Goal: Task Accomplishment & Management: Use online tool/utility

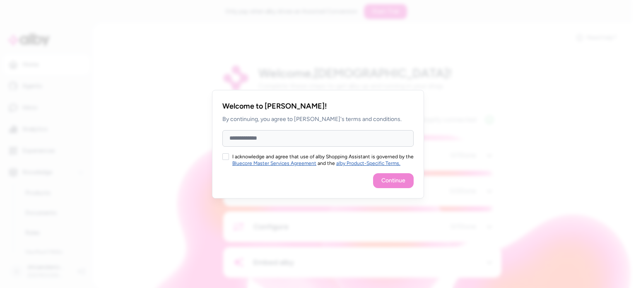
click at [281, 139] on input "Full Name" at bounding box center [317, 138] width 191 height 17
type input "****"
click at [231, 153] on div "I acknowledge and agree that use of alby Shopping Assistant is governed by the …" at bounding box center [317, 159] width 191 height 13
click at [230, 154] on div "I acknowledge and agree that use of alby Shopping Assistant is governed by the …" at bounding box center [317, 159] width 191 height 13
click at [228, 154] on button "I acknowledge and agree that use of alby Shopping Assistant is governed by the …" at bounding box center [225, 156] width 7 height 7
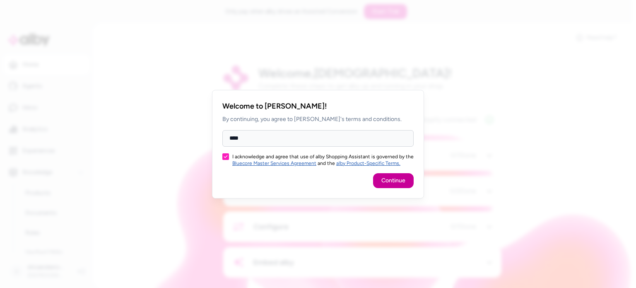
click at [390, 184] on button "Continue" at bounding box center [393, 180] width 41 height 15
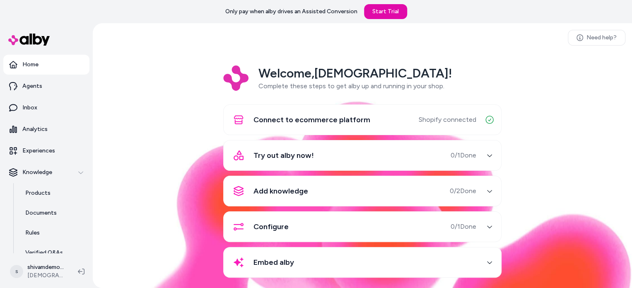
scroll to position [7, 0]
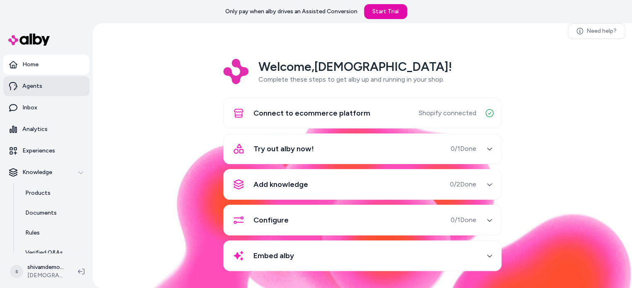
click at [45, 87] on link "Agents" at bounding box center [46, 86] width 86 height 20
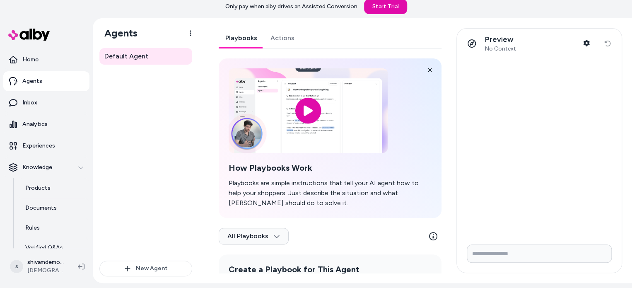
scroll to position [82, 0]
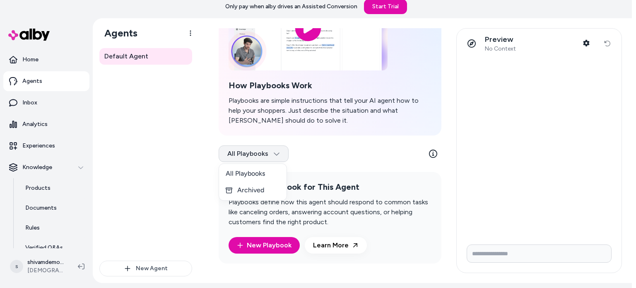
click at [266, 160] on html "Only pay when alby drives an Assisted Conversion Start Trial Home Agents Inbox …" at bounding box center [318, 150] width 636 height 311
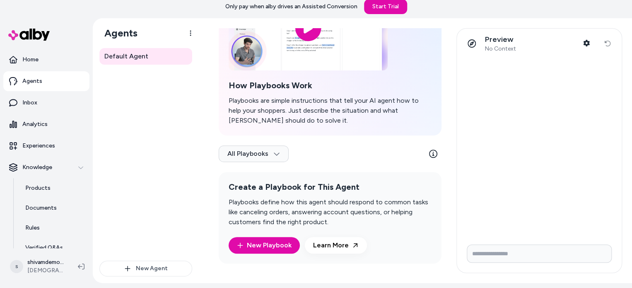
scroll to position [23, 0]
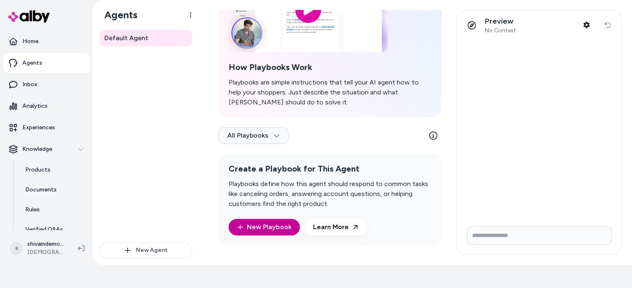
click at [245, 225] on link "New Playbook" at bounding box center [264, 227] width 55 height 10
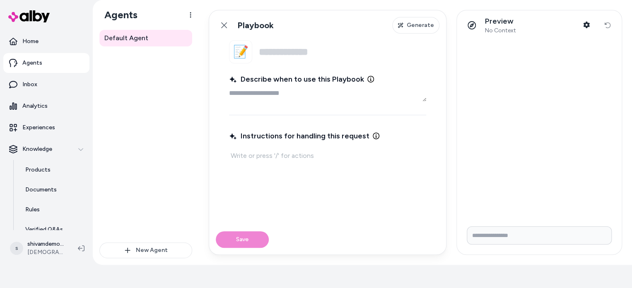
click at [266, 99] on textarea "Describe when to use this Playbook" at bounding box center [327, 93] width 197 height 17
click at [281, 48] on input "Name" at bounding box center [342, 51] width 167 height 23
type textarea "*"
click at [273, 93] on textarea "Describe when to use this Playbook" at bounding box center [327, 93] width 197 height 17
click at [221, 22] on icon at bounding box center [224, 25] width 7 height 7
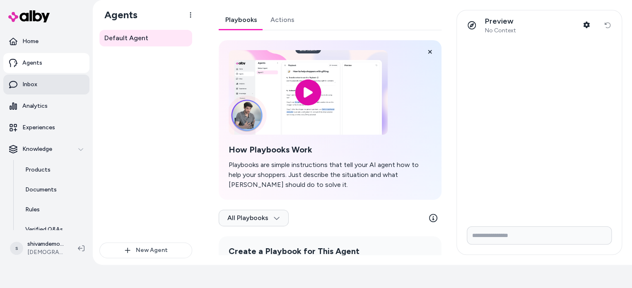
click at [59, 87] on link "Inbox" at bounding box center [46, 85] width 86 height 20
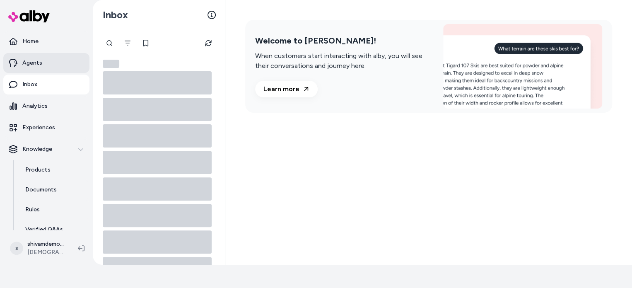
click at [35, 61] on p "Agents" at bounding box center [32, 63] width 20 height 8
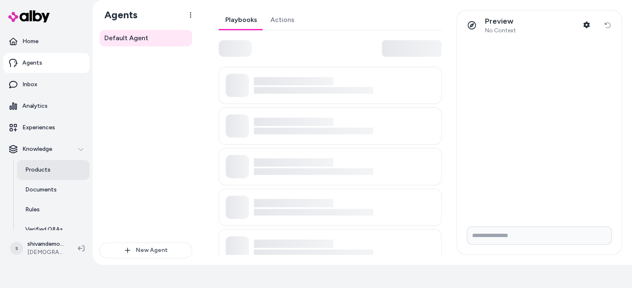
click at [44, 166] on p "Products" at bounding box center [37, 170] width 25 height 8
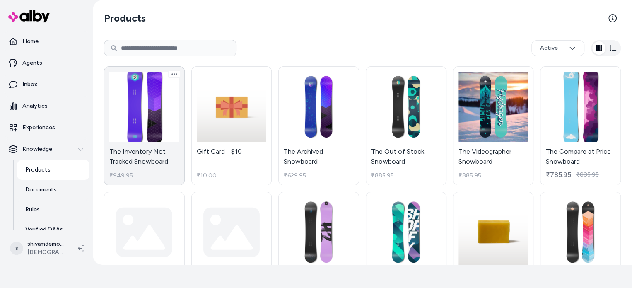
scroll to position [11, 0]
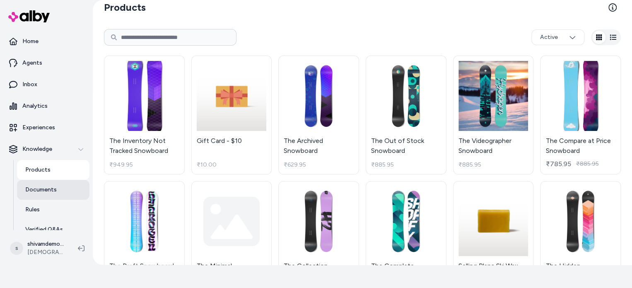
click at [57, 194] on link "Documents" at bounding box center [53, 190] width 72 height 20
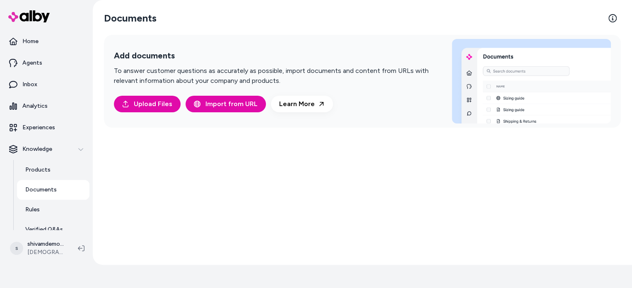
click at [52, 195] on link "Documents" at bounding box center [53, 190] width 72 height 20
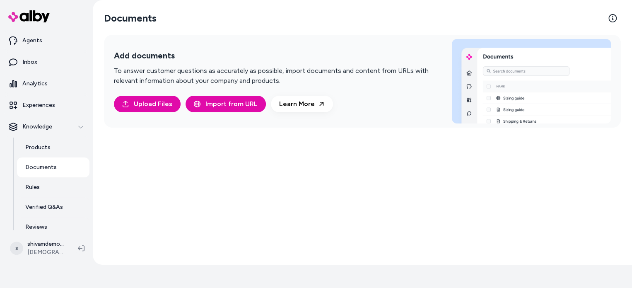
scroll to position [22, 0]
click at [19, 193] on link "Rules" at bounding box center [53, 188] width 72 height 20
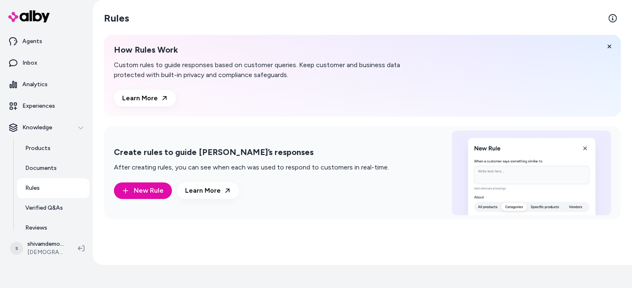
click at [19, 193] on link "Rules" at bounding box center [53, 188] width 72 height 20
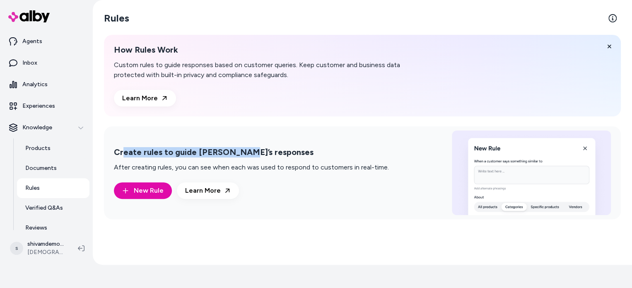
drag, startPoint x: 123, startPoint y: 158, endPoint x: 236, endPoint y: 148, distance: 113.4
click at [236, 148] on div "Create rules to guide alby’s responses After creating rules, you can see when e…" at bounding box center [251, 159] width 275 height 25
click at [236, 148] on h2 "Create rules to guide [PERSON_NAME]’s responses" at bounding box center [251, 152] width 275 height 10
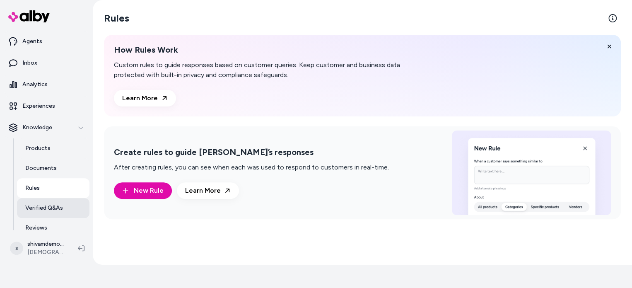
click at [43, 211] on link "Verified Q&As" at bounding box center [53, 208] width 72 height 20
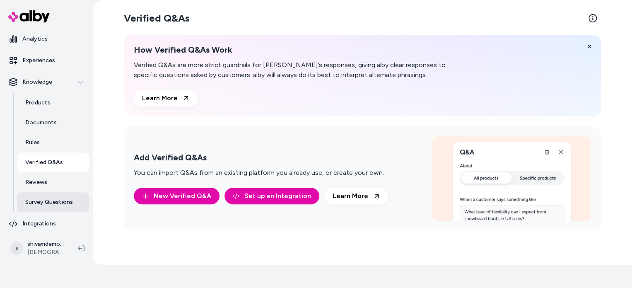
scroll to position [71, 0]
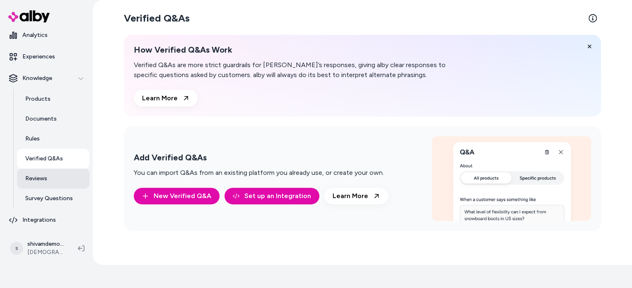
click at [38, 184] on link "Reviews" at bounding box center [53, 178] width 72 height 20
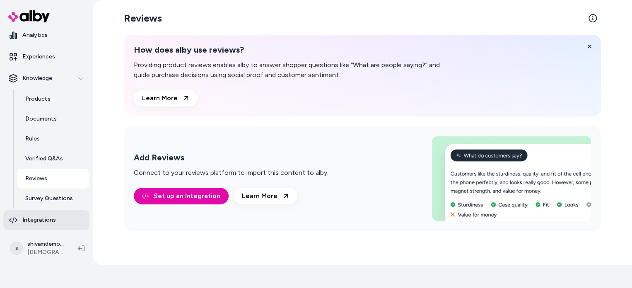
click at [41, 219] on p "Integrations" at bounding box center [39, 220] width 34 height 8
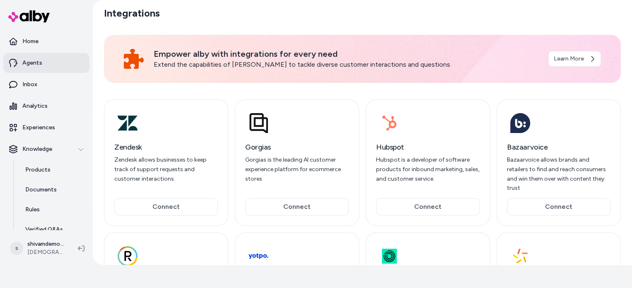
click at [31, 59] on p "Agents" at bounding box center [32, 63] width 20 height 8
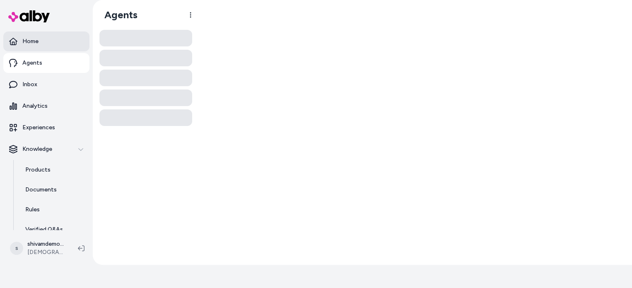
click at [30, 37] on p "Home" at bounding box center [30, 41] width 16 height 8
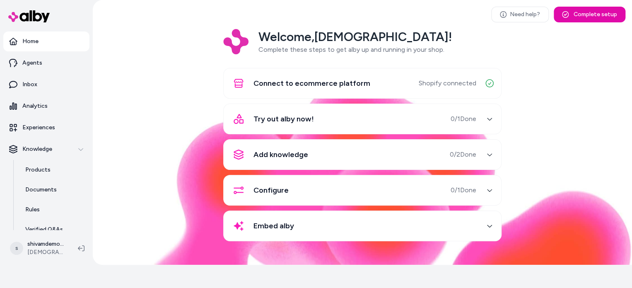
click at [488, 155] on icon "button" at bounding box center [489, 154] width 6 height 6
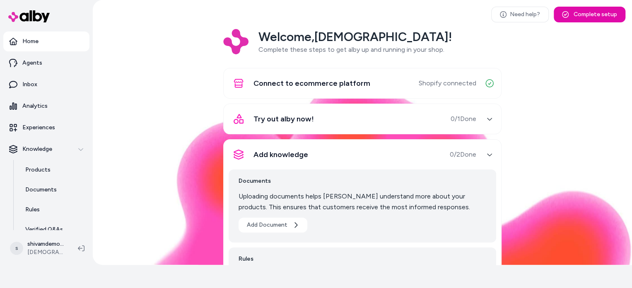
click at [488, 155] on icon "button" at bounding box center [489, 154] width 6 height 6
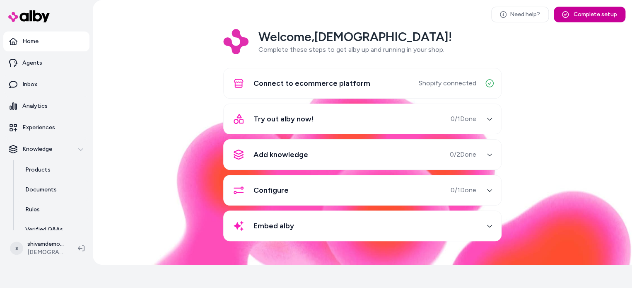
click at [565, 15] on icon at bounding box center [565, 14] width 7 height 7
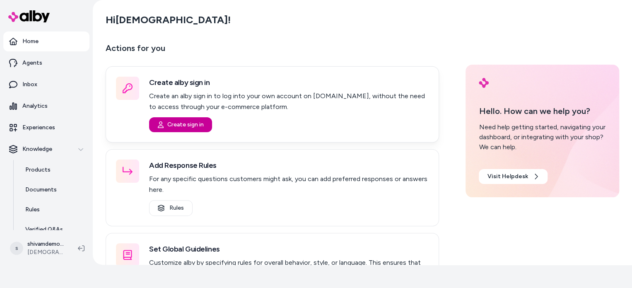
click at [183, 117] on button "Create sign in" at bounding box center [180, 124] width 63 height 15
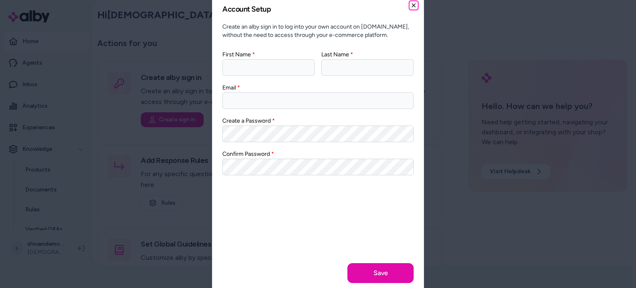
click at [413, 5] on icon "button" at bounding box center [413, 5] width 7 height 7
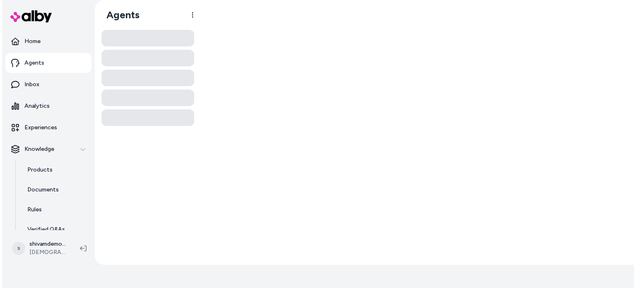
scroll to position [23, 0]
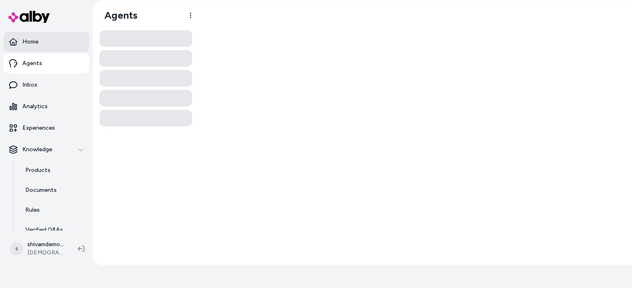
click at [53, 44] on link "Home" at bounding box center [46, 42] width 86 height 20
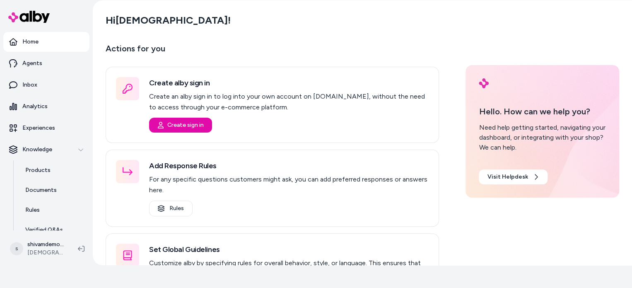
click at [53, 44] on link "Home" at bounding box center [46, 42] width 86 height 20
click at [196, 118] on button "Create sign in" at bounding box center [180, 125] width 63 height 15
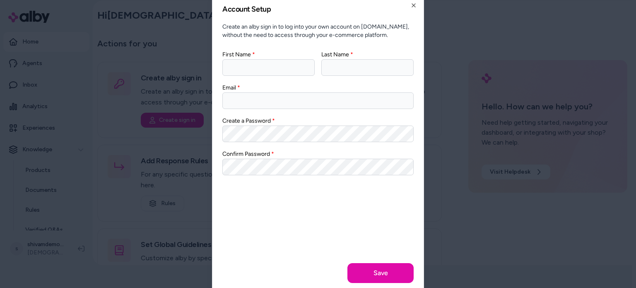
click at [266, 66] on input "First Name" at bounding box center [268, 67] width 92 height 17
click at [239, 72] on input "First Name" at bounding box center [268, 67] width 92 height 17
type input "******"
type input "********"
click at [309, 103] on input "**********" at bounding box center [317, 100] width 191 height 17
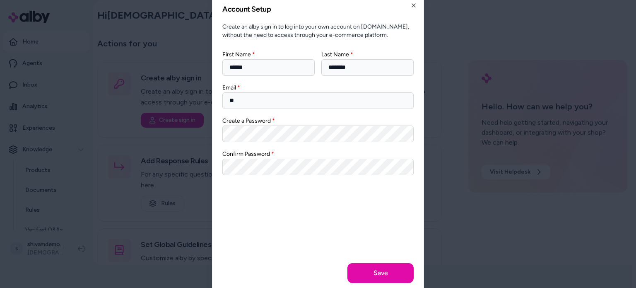
type input "*"
type input "**********"
click at [312, 158] on div "Confirm Password" at bounding box center [317, 162] width 191 height 26
click at [367, 267] on button "Save" at bounding box center [380, 273] width 66 height 20
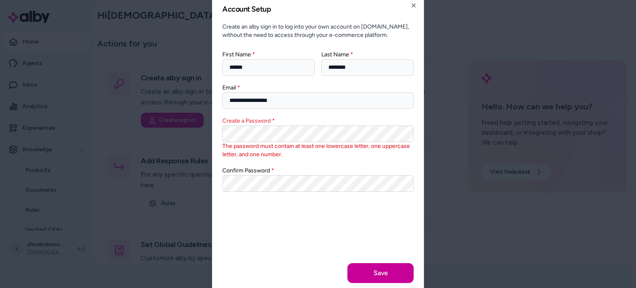
click at [359, 274] on button "Save" at bounding box center [380, 273] width 66 height 20
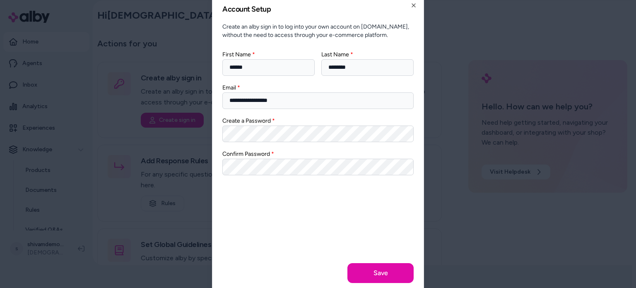
click at [266, 156] on label "Confirm Password" at bounding box center [248, 153] width 52 height 7
click at [364, 271] on button "Save" at bounding box center [380, 273] width 66 height 20
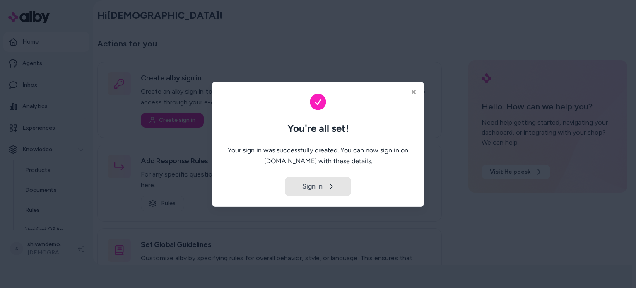
click at [308, 190] on button "Sign in" at bounding box center [318, 186] width 66 height 20
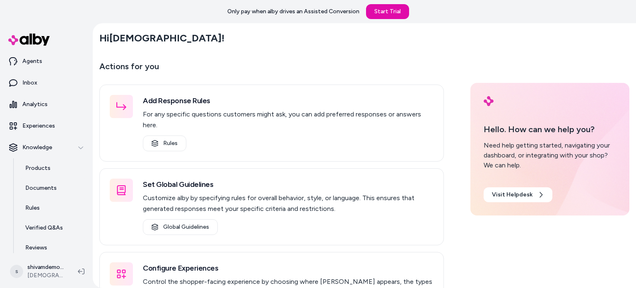
scroll to position [25, 0]
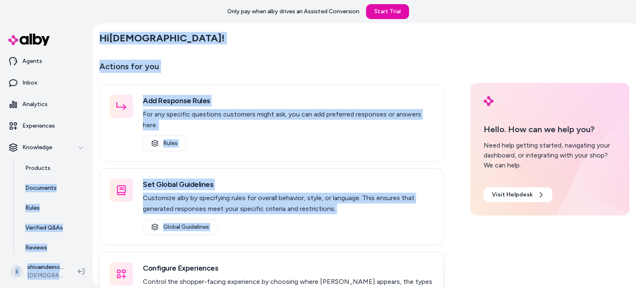
drag, startPoint x: 91, startPoint y: 162, endPoint x: 108, endPoint y: 268, distance: 107.2
click at [108, 268] on section "Home Agents Inbox Analytics Experiences Knowledge Products Documents Rules Veri…" at bounding box center [318, 167] width 636 height 288
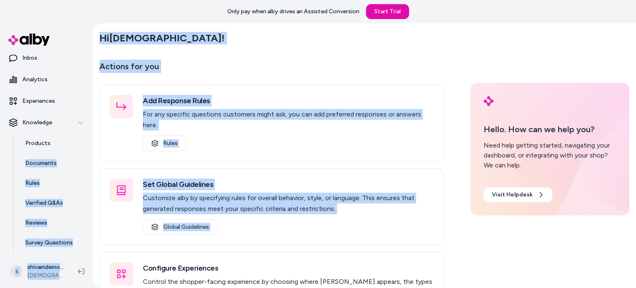
scroll to position [50, 0]
click at [90, 224] on div "Home Agents Inbox Analytics Experiences Knowledge Products Documents Rules Veri…" at bounding box center [46, 138] width 93 height 231
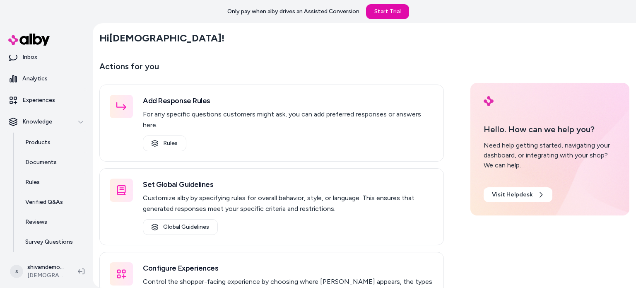
click at [90, 224] on div "Home Agents Inbox Analytics Experiences Knowledge Products Documents Rules Veri…" at bounding box center [46, 138] width 93 height 231
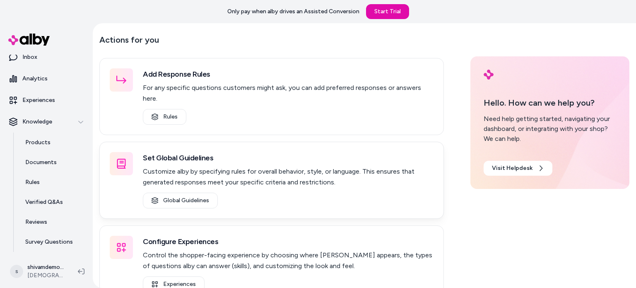
scroll to position [37, 0]
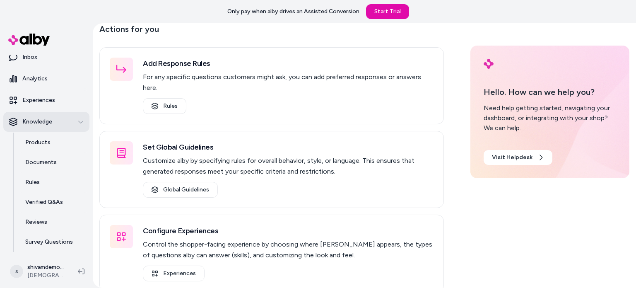
click at [76, 125] on div "Knowledge" at bounding box center [46, 122] width 75 height 8
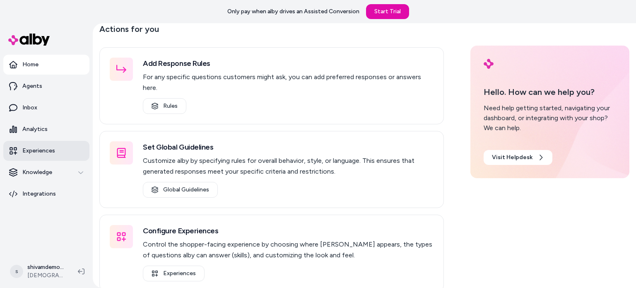
click at [74, 158] on link "Experiences" at bounding box center [46, 151] width 86 height 20
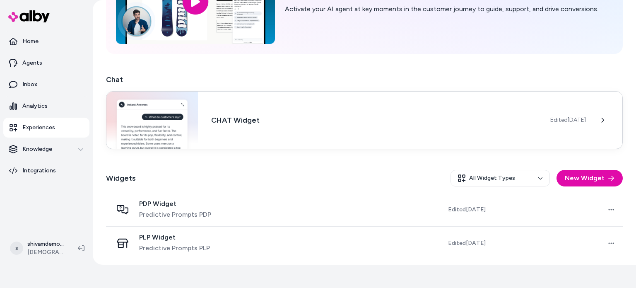
scroll to position [84, 0]
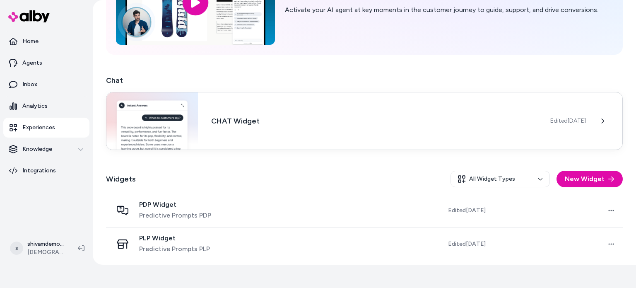
click at [253, 147] on div "CHAT Widget Edited [DATE]" at bounding box center [364, 121] width 517 height 58
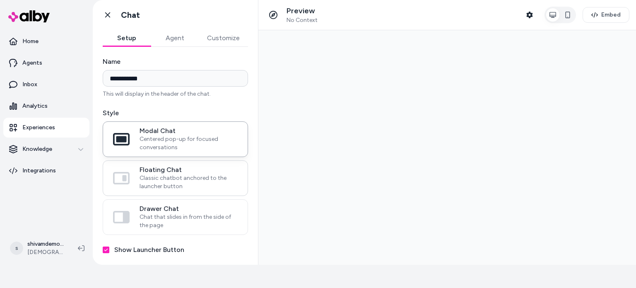
click at [201, 174] on span "Classic chatbot anchored to the launcher button" at bounding box center [188, 182] width 98 height 17
click at [0, 0] on button "Floating Chat Classic chatbot anchored to the launcher button" at bounding box center [0, 0] width 0 height 0
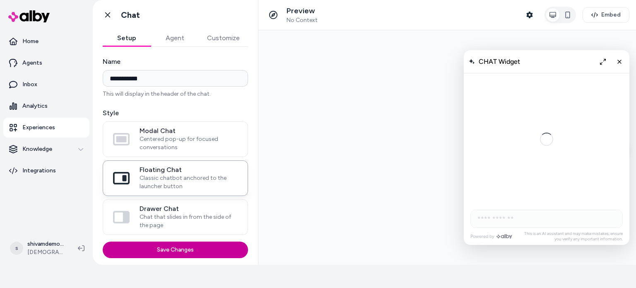
click at [219, 252] on button "Save Changes" at bounding box center [175, 249] width 145 height 17
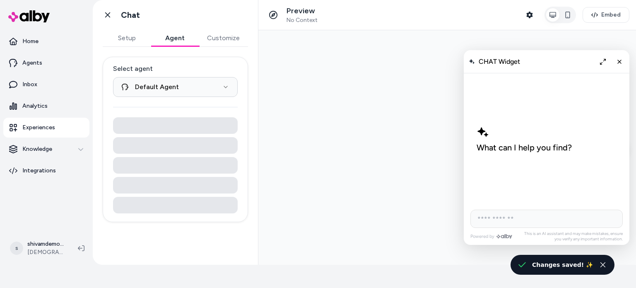
click at [180, 33] on button "Agent" at bounding box center [175, 38] width 48 height 17
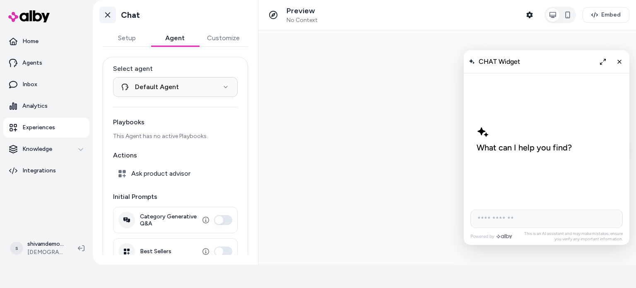
click at [104, 12] on icon at bounding box center [107, 15] width 8 height 8
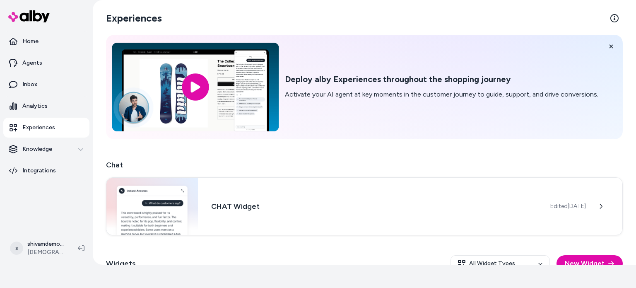
scroll to position [87, 0]
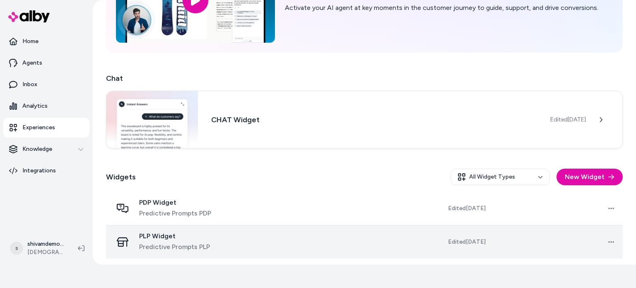
click at [448, 243] on span "Edited Aug 22, 2025" at bounding box center [467, 242] width 38 height 8
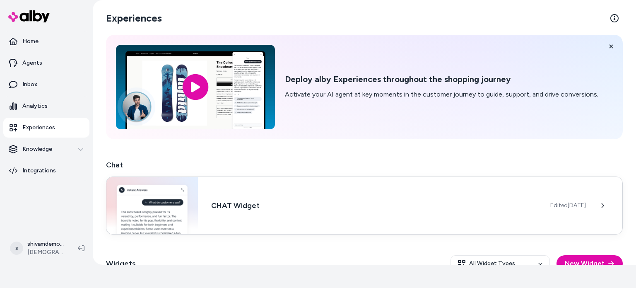
scroll to position [87, 0]
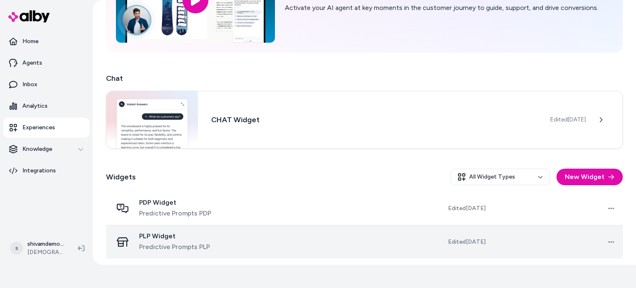
click at [257, 248] on td at bounding box center [320, 242] width 130 height 34
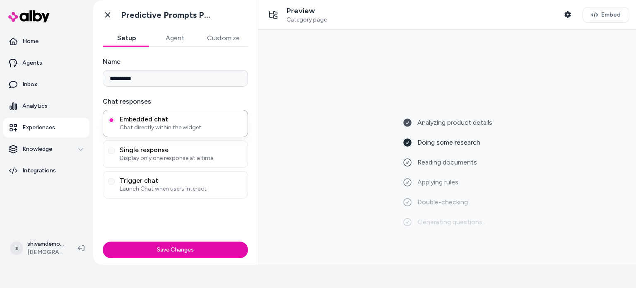
click at [178, 40] on button "Agent" at bounding box center [175, 38] width 48 height 17
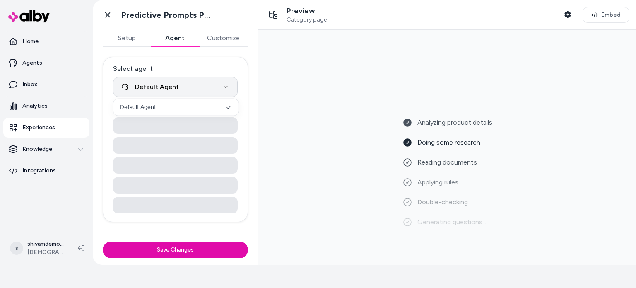
click at [204, 91] on html "**********" at bounding box center [318, 121] width 636 height 288
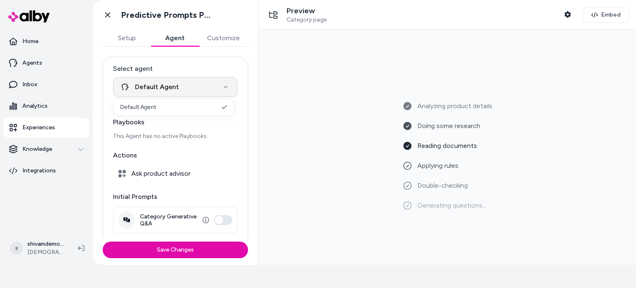
click at [204, 91] on html "**********" at bounding box center [318, 121] width 636 height 288
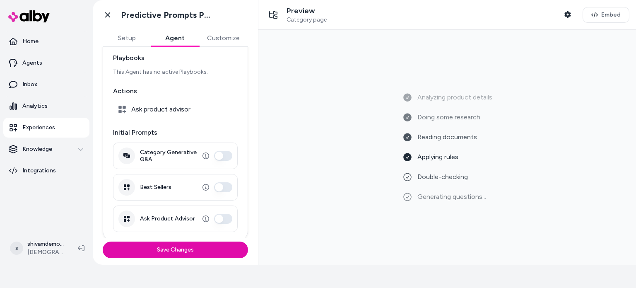
scroll to position [66, 0]
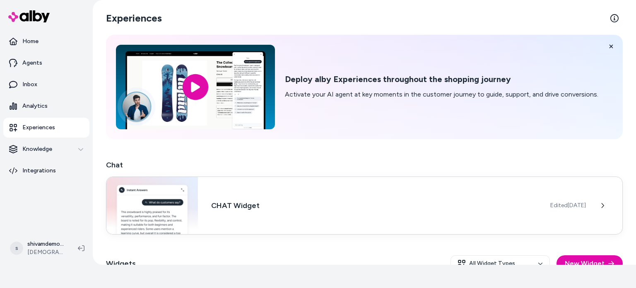
scroll to position [87, 0]
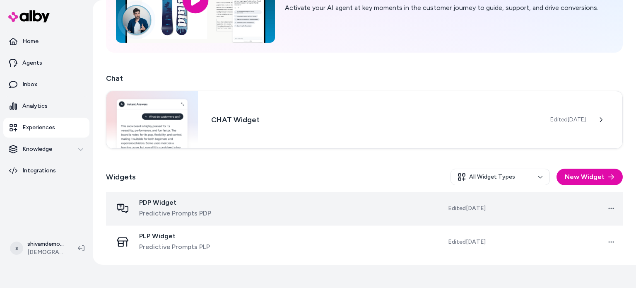
click at [161, 207] on div "PDP Widget Predictive Prompts PDP" at bounding box center [175, 208] width 72 height 20
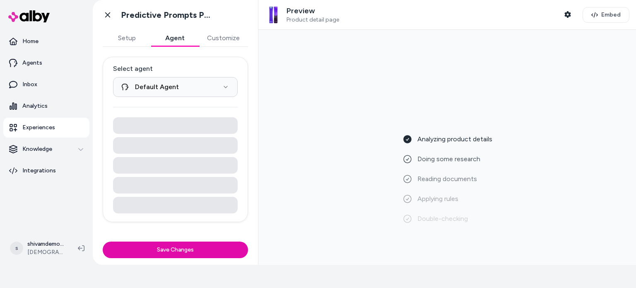
click at [177, 34] on button "Agent" at bounding box center [175, 38] width 48 height 17
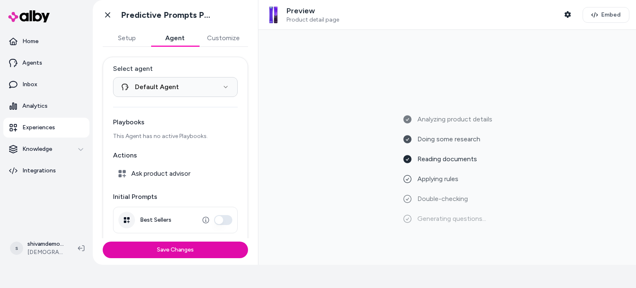
scroll to position [66, 0]
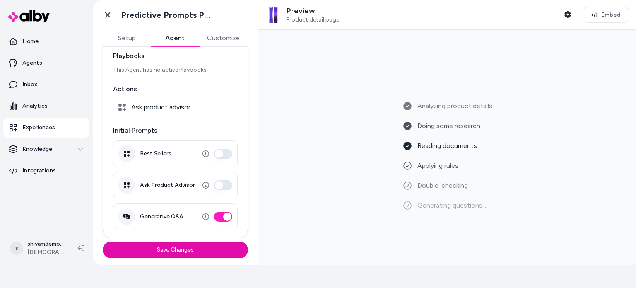
click at [216, 150] on button "Best Sellers" at bounding box center [223, 154] width 18 height 10
click at [223, 182] on button "Ask Product Advisor" at bounding box center [223, 185] width 18 height 10
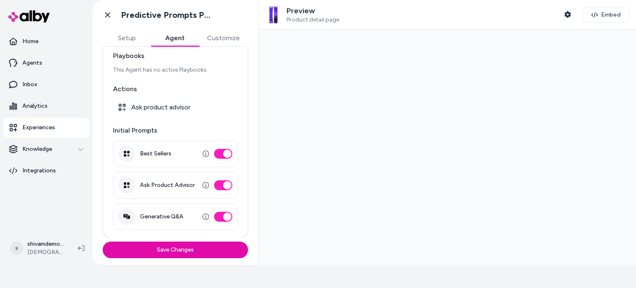
scroll to position [0, 0]
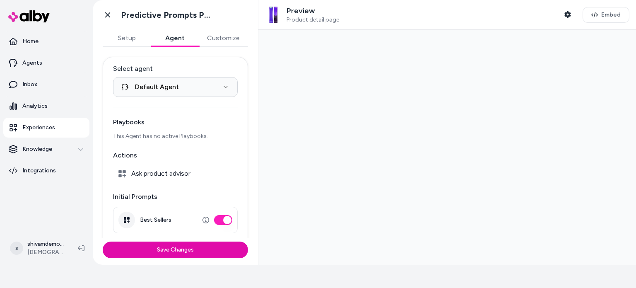
click at [204, 97] on div "**********" at bounding box center [175, 181] width 145 height 248
click at [204, 87] on html "**********" at bounding box center [318, 121] width 636 height 288
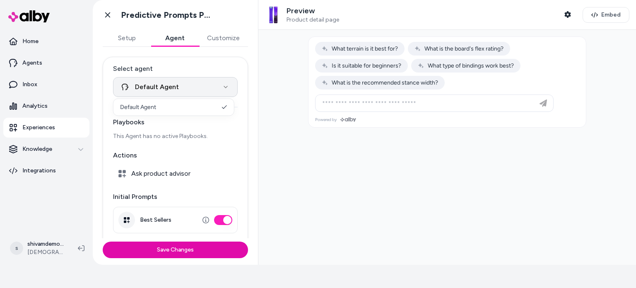
click at [204, 87] on html "**********" at bounding box center [318, 121] width 636 height 288
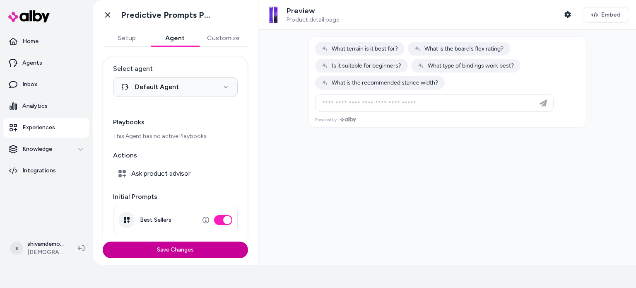
click at [228, 245] on button "Save Changes" at bounding box center [175, 249] width 145 height 17
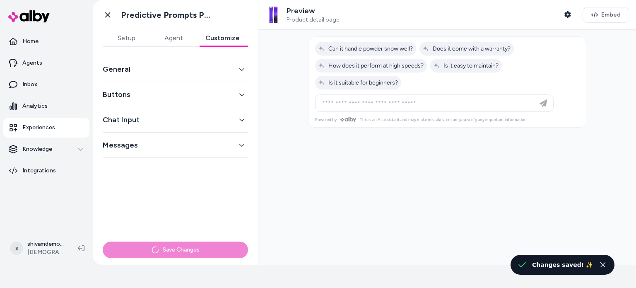
click at [217, 36] on button "Customize" at bounding box center [222, 38] width 51 height 17
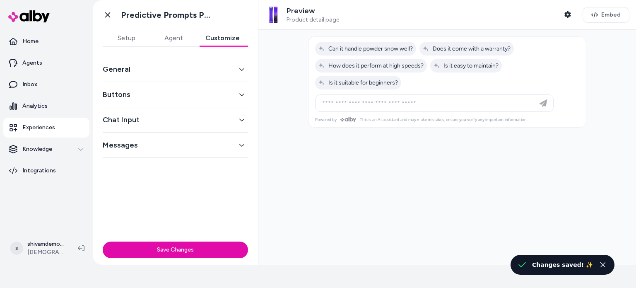
click at [232, 94] on button "Buttons" at bounding box center [175, 95] width 145 height 12
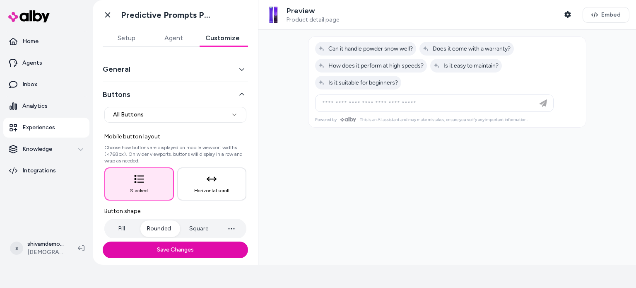
click at [224, 93] on button "Buttons" at bounding box center [175, 95] width 145 height 12
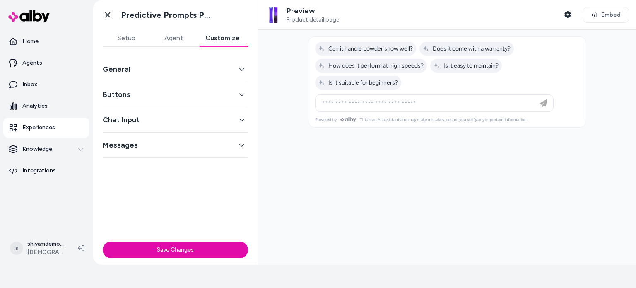
click at [239, 124] on button "Chat Input" at bounding box center [175, 120] width 145 height 12
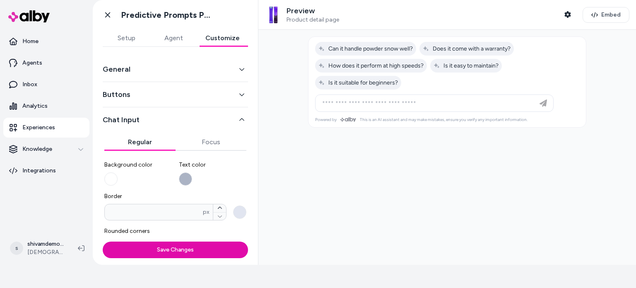
click at [239, 124] on button "Chat Input" at bounding box center [175, 120] width 145 height 12
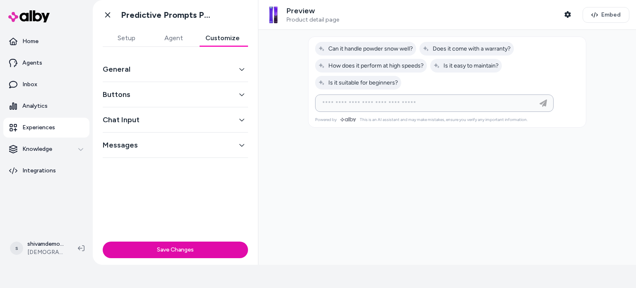
click at [410, 100] on input at bounding box center [426, 103] width 218 height 10
type input "**********"
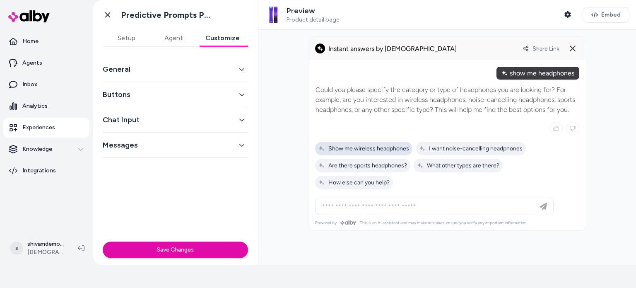
click at [386, 147] on span "Show me wireless headphones" at bounding box center [363, 148] width 91 height 7
type input "**********"
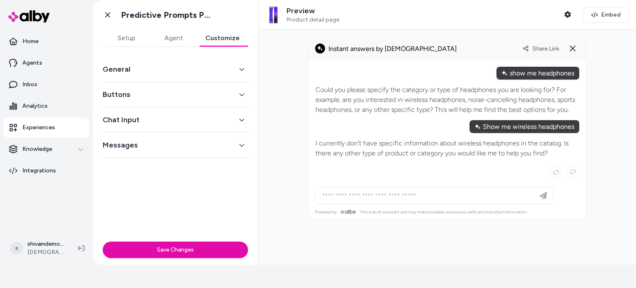
click at [240, 140] on button "Messages" at bounding box center [175, 145] width 145 height 12
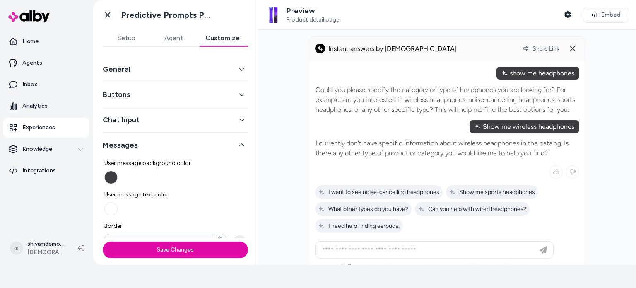
click at [239, 119] on icon "button" at bounding box center [241, 120] width 5 height 2
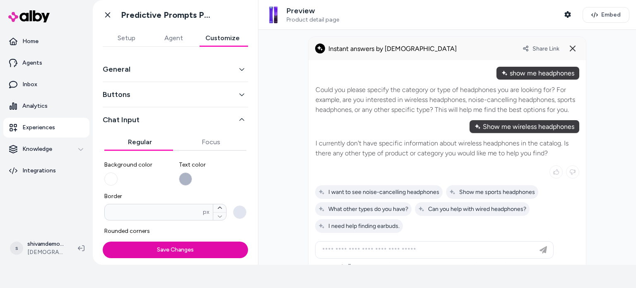
click at [227, 98] on button "Buttons" at bounding box center [175, 95] width 145 height 12
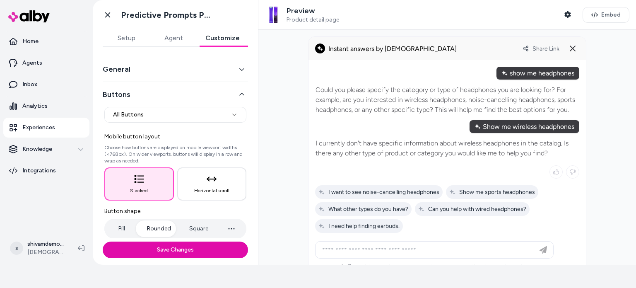
click at [227, 71] on button "General" at bounding box center [175, 69] width 145 height 12
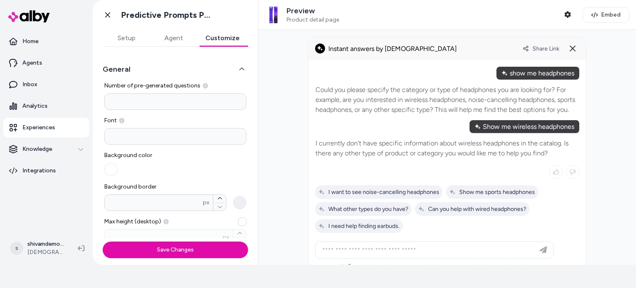
click at [172, 47] on div "General Number of pre-generated questions * Font Background color Background bo…" at bounding box center [175, 142] width 165 height 191
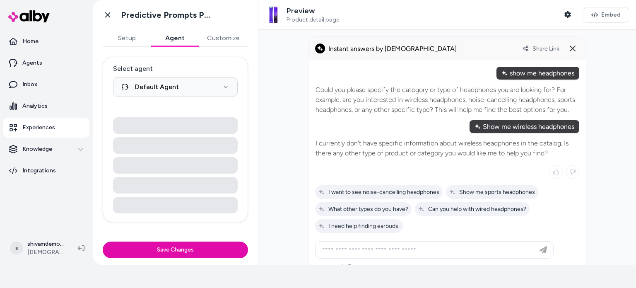
click at [169, 40] on button "Agent" at bounding box center [175, 38] width 48 height 17
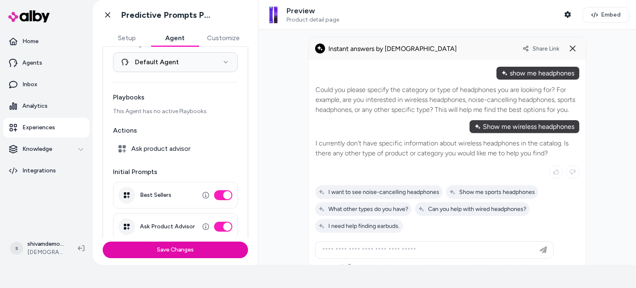
scroll to position [25, 0]
drag, startPoint x: 158, startPoint y: 154, endPoint x: 154, endPoint y: 152, distance: 4.3
click at [154, 152] on div "Ask product advisor" at bounding box center [175, 148] width 125 height 17
click at [121, 150] on icon at bounding box center [121, 148] width 7 height 7
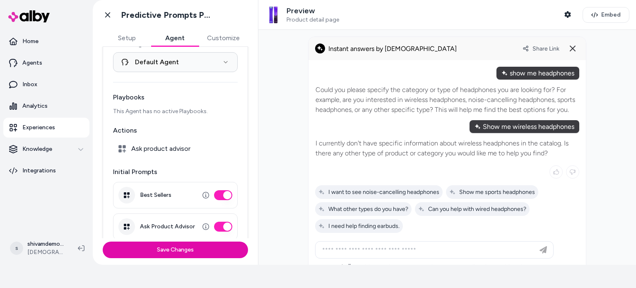
click at [144, 149] on span "Ask product advisor" at bounding box center [160, 148] width 59 height 8
click at [120, 144] on icon at bounding box center [122, 148] width 8 height 8
click at [121, 146] on icon at bounding box center [121, 148] width 7 height 7
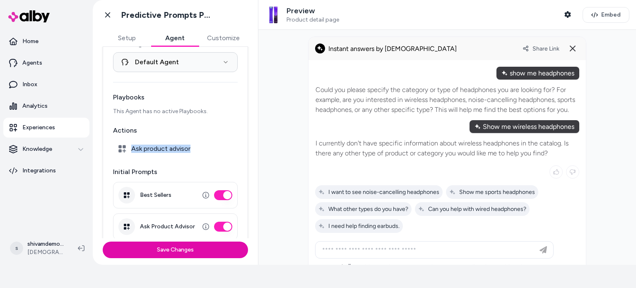
click at [121, 146] on icon at bounding box center [121, 148] width 7 height 7
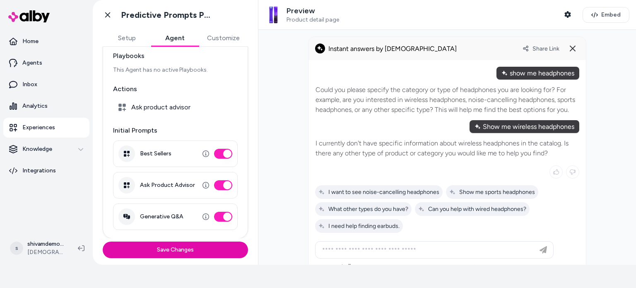
click at [237, 153] on div "**********" at bounding box center [175, 114] width 145 height 248
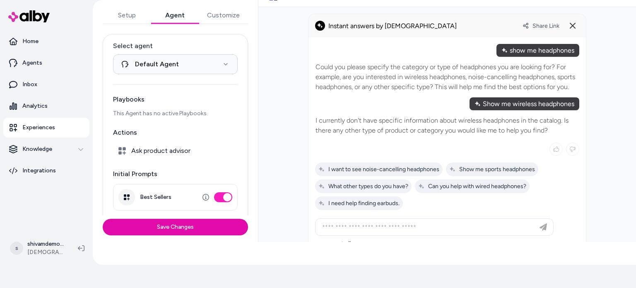
scroll to position [0, 0]
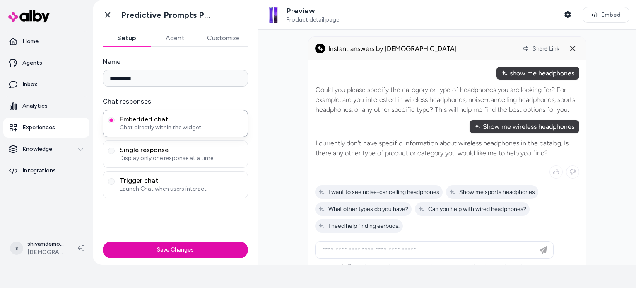
click at [127, 11] on div "**********" at bounding box center [176, 132] width 166 height 264
click at [111, 17] on icon at bounding box center [107, 15] width 8 height 8
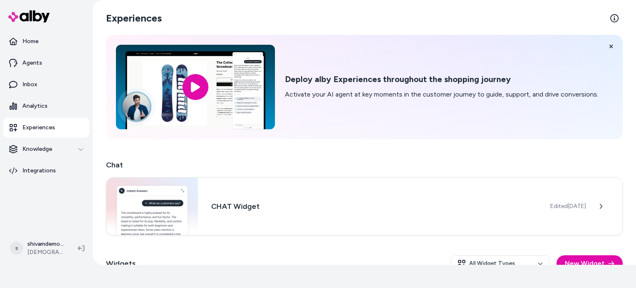
scroll to position [87, 0]
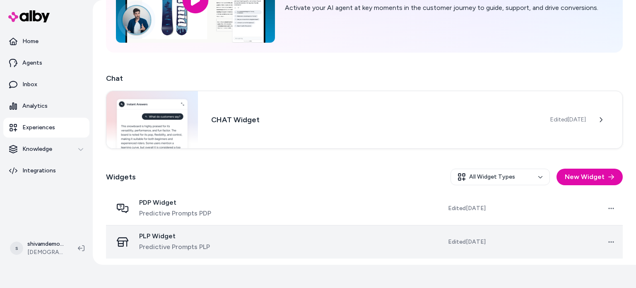
click at [133, 241] on div "PLP Widget Predictive Prompts PLP" at bounding box center [180, 242] width 135 height 20
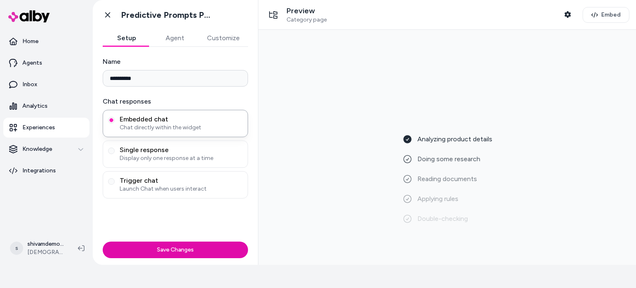
click at [159, 74] on input "**********" at bounding box center [175, 78] width 145 height 17
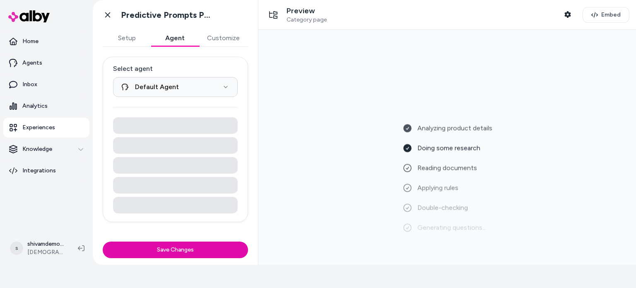
click at [175, 41] on button "Agent" at bounding box center [175, 38] width 48 height 17
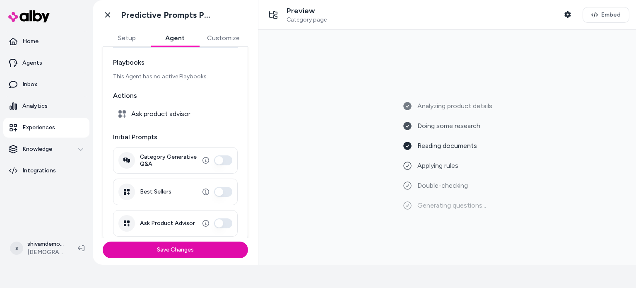
scroll to position [66, 0]
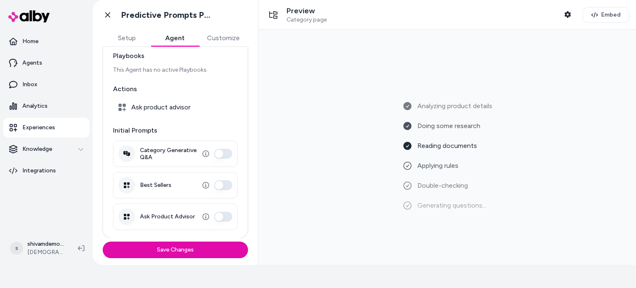
click at [228, 186] on div "Best Sellers" at bounding box center [175, 185] width 125 height 26
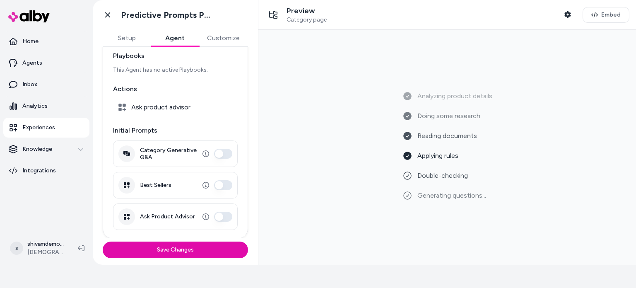
click at [224, 183] on button "Best Sellers" at bounding box center [223, 185] width 18 height 10
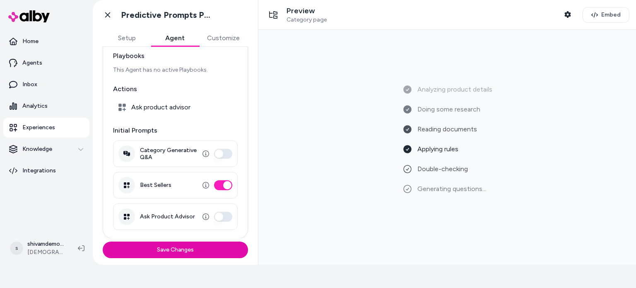
click at [224, 217] on button "Ask Product Advisor" at bounding box center [223, 216] width 18 height 10
click at [222, 147] on div "Category Generative Q&A" at bounding box center [175, 153] width 125 height 26
click at [222, 150] on button "Category Generative Q&A" at bounding box center [223, 154] width 18 height 10
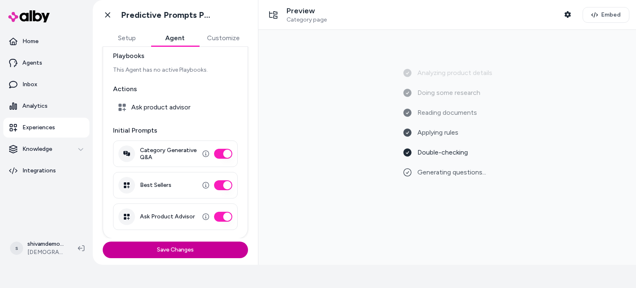
click at [227, 257] on button "Save Changes" at bounding box center [175, 249] width 145 height 17
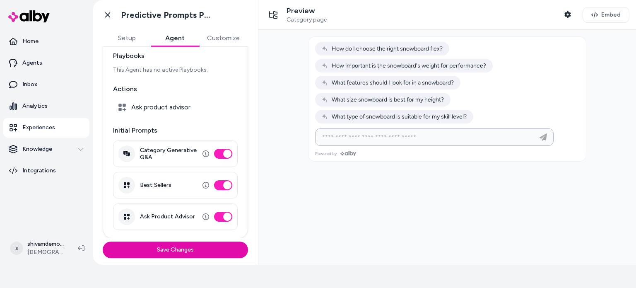
click at [401, 134] on input at bounding box center [426, 137] width 218 height 10
type input "**********"
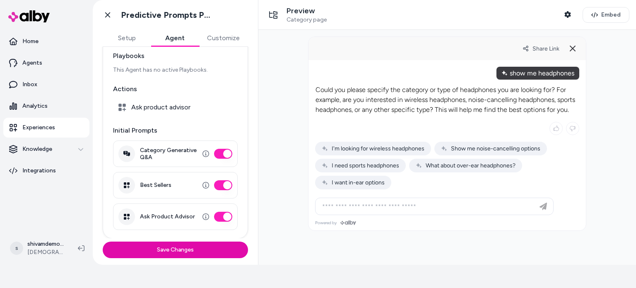
click at [405, 157] on div "I'm looking for wireless headphones Show me noise-cancelling options I need spo…" at bounding box center [447, 166] width 264 height 48
click at [400, 150] on span "I'm looking for wireless headphones" at bounding box center [373, 148] width 103 height 7
type input "**********"
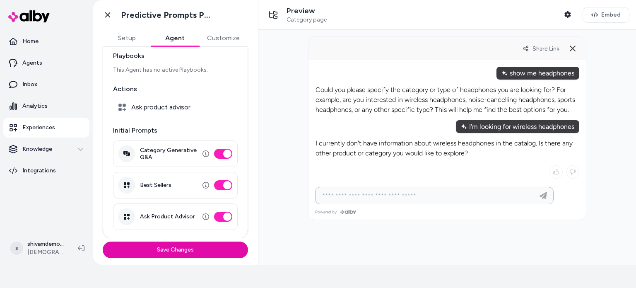
click at [411, 193] on input at bounding box center [426, 195] width 218 height 10
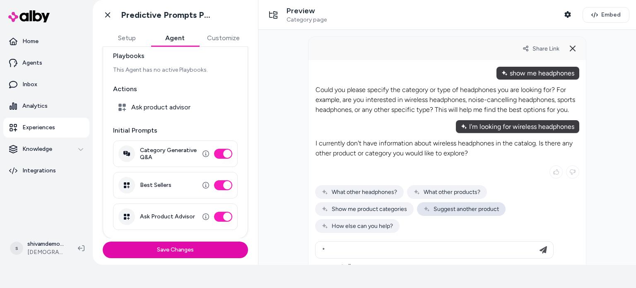
click at [436, 204] on div "Suggest another product" at bounding box center [461, 209] width 89 height 14
type input "**********"
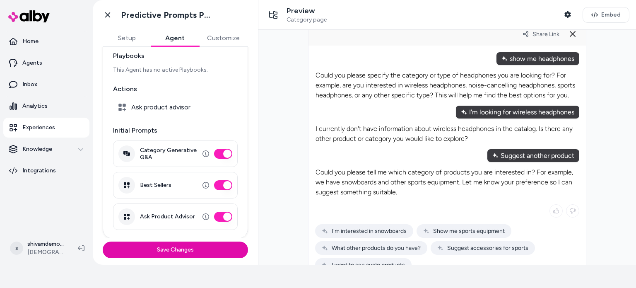
scroll to position [45, 0]
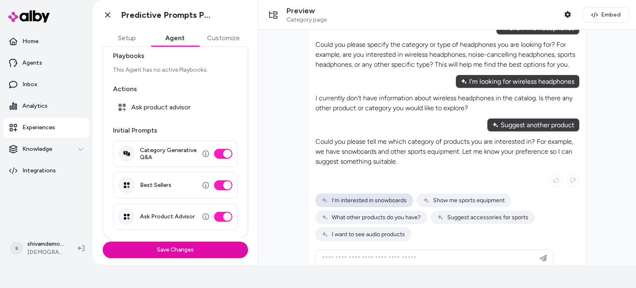
click at [392, 200] on span "I'm interested in snowboards" at bounding box center [364, 200] width 85 height 7
type input "**********"
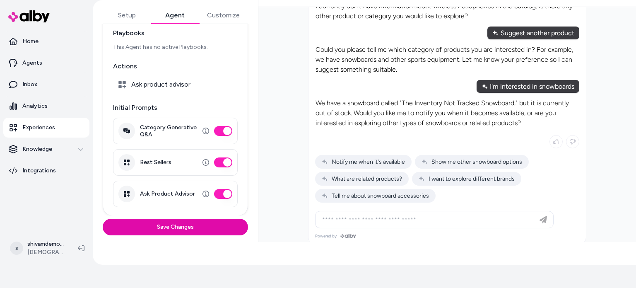
scroll to position [0, 0]
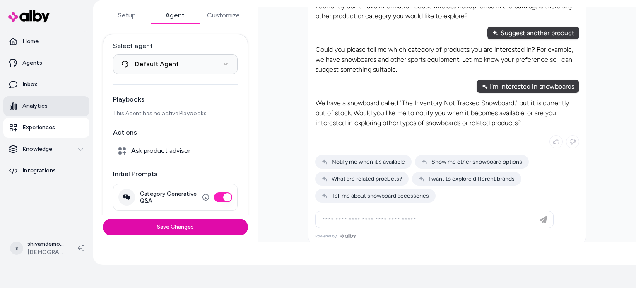
click at [31, 102] on p "Analytics" at bounding box center [34, 106] width 25 height 8
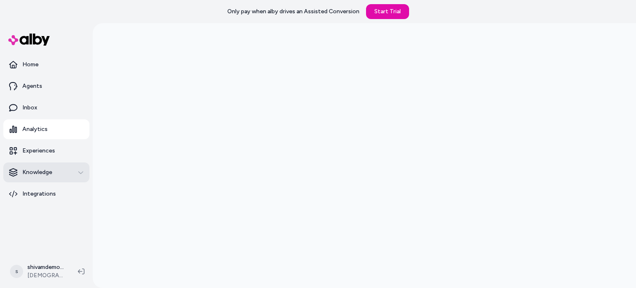
click at [43, 172] on p "Knowledge" at bounding box center [37, 172] width 30 height 8
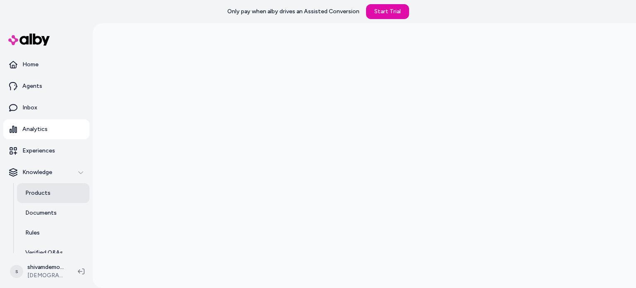
click at [47, 189] on p "Products" at bounding box center [37, 193] width 25 height 8
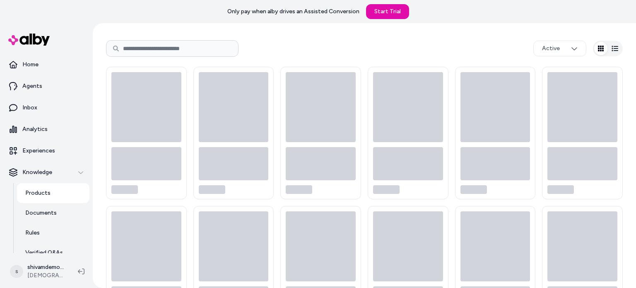
click at [47, 189] on p "Products" at bounding box center [37, 193] width 25 height 8
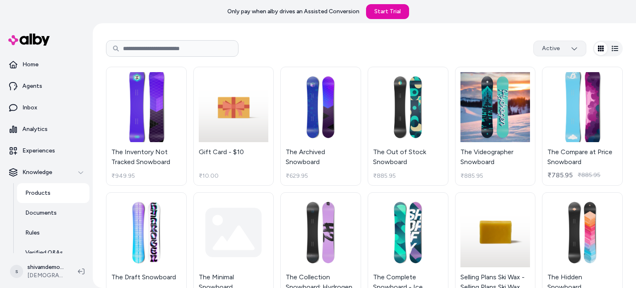
click at [572, 46] on html "Only pay when alby drives an Assisted Conversion Start Trial Home Agents Inbox …" at bounding box center [318, 144] width 636 height 288
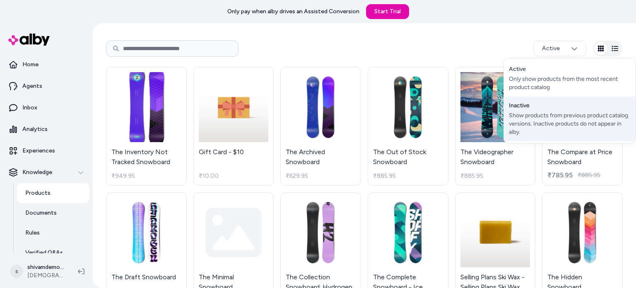
click at [584, 103] on div "Inactive Show products from previous product catalog versions. Inactive product…" at bounding box center [570, 118] width 132 height 45
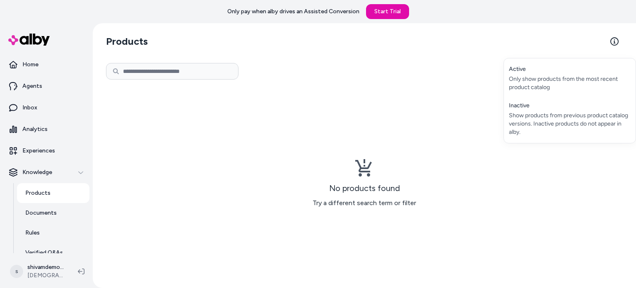
click at [571, 47] on html "Only pay when alby drives an Assisted Conversion Start Trial Home Agents Inbox …" at bounding box center [318, 144] width 636 height 288
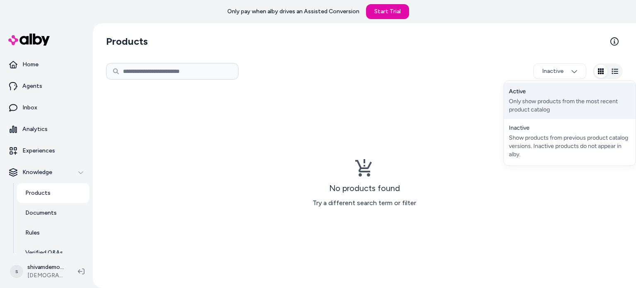
click at [572, 97] on div "Active Only show products from the most recent product catalog" at bounding box center [570, 100] width 132 height 36
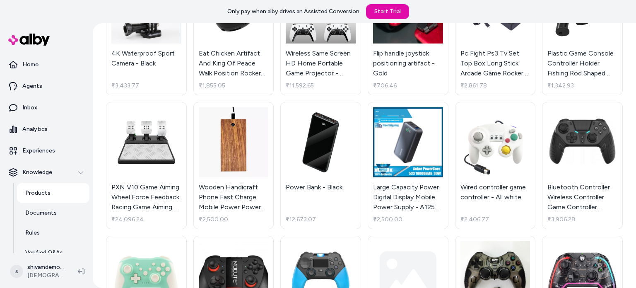
scroll to position [1011, 0]
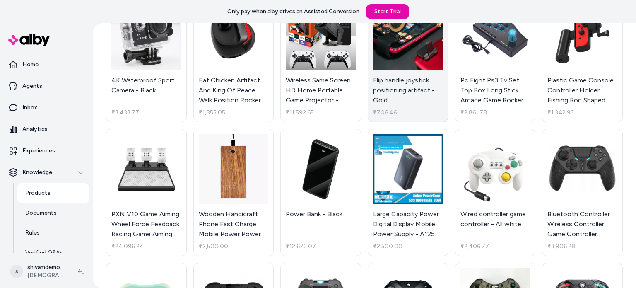
click at [425, 72] on link "Flip handle joystick positioning artifact - Gold ₹706.46" at bounding box center [408, 58] width 81 height 127
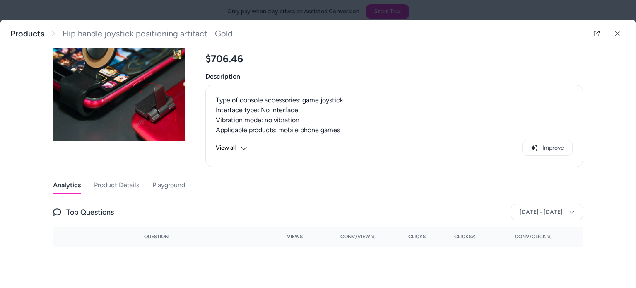
scroll to position [50, 0]
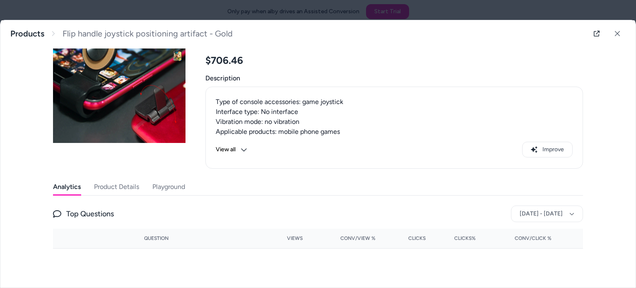
click at [241, 149] on icon at bounding box center [244, 149] width 6 height 3
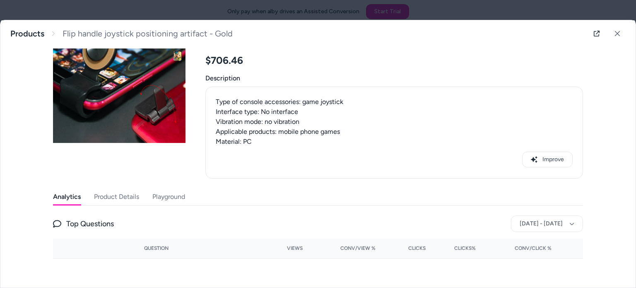
scroll to position [0, 0]
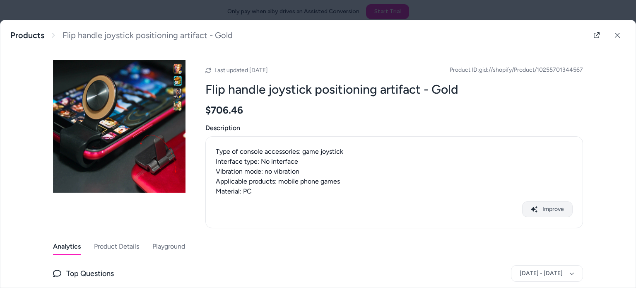
click at [561, 209] on button "Improve" at bounding box center [547, 209] width 50 height 16
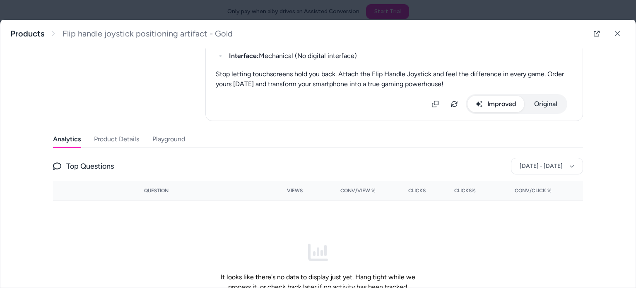
scroll to position [380, 0]
click at [611, 28] on button at bounding box center [617, 33] width 17 height 17
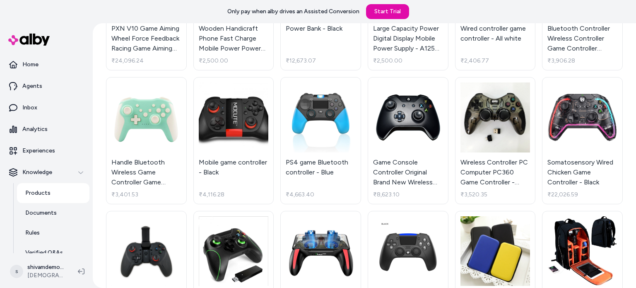
scroll to position [1199, 0]
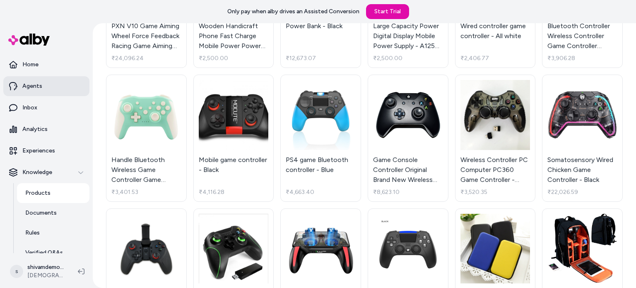
click at [21, 78] on link "Agents" at bounding box center [46, 86] width 86 height 20
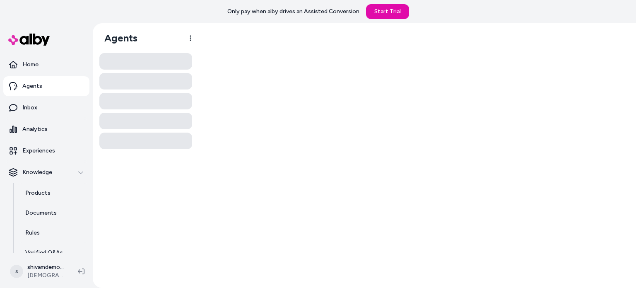
click at [24, 79] on link "Agents" at bounding box center [46, 86] width 86 height 20
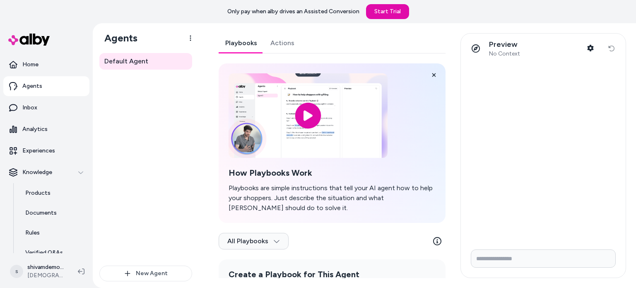
click at [56, 83] on link "Agents" at bounding box center [46, 86] width 86 height 20
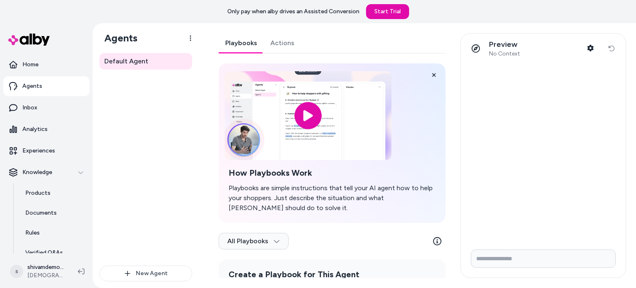
scroll to position [82, 0]
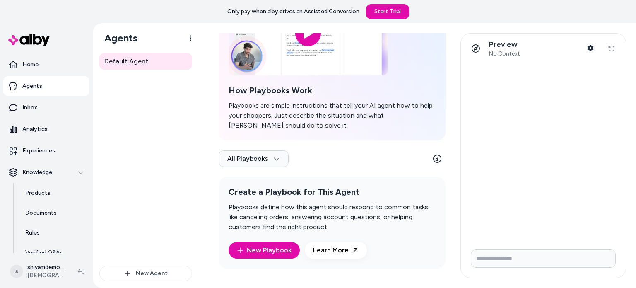
click at [507, 257] on input "Write your prompt here" at bounding box center [543, 258] width 145 height 18
type input "**********"
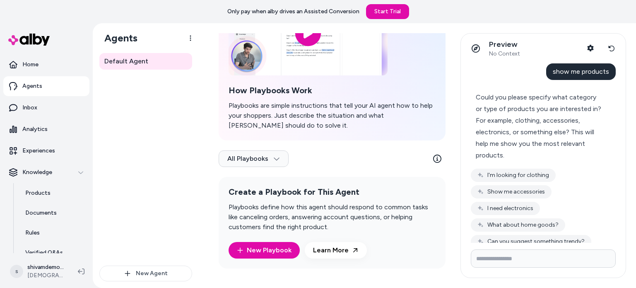
scroll to position [15, 0]
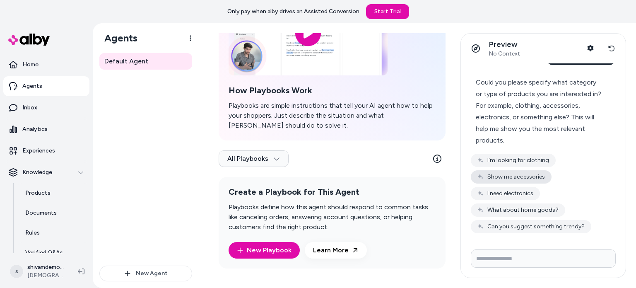
click at [536, 173] on button "Show me accessories" at bounding box center [511, 176] width 81 height 13
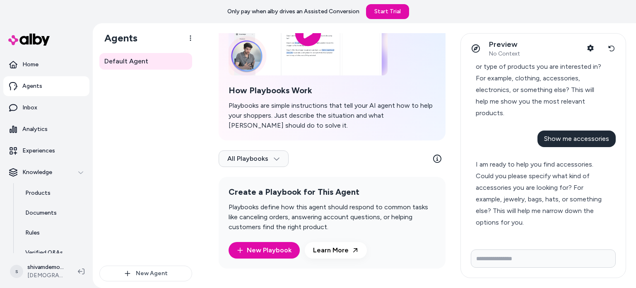
scroll to position [67, 0]
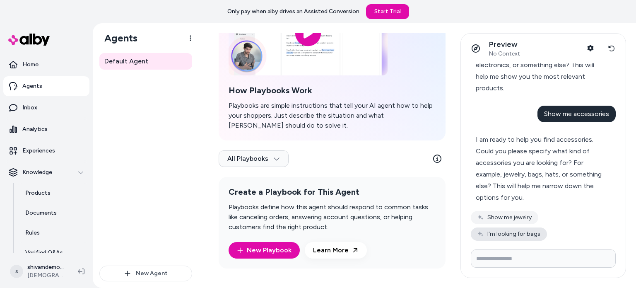
click at [523, 239] on button "I'm looking for bags" at bounding box center [509, 233] width 76 height 13
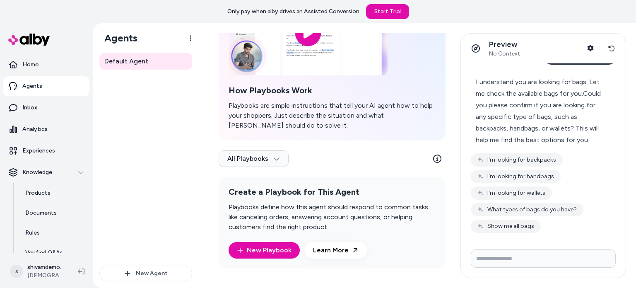
scroll to position [236, 0]
click at [518, 233] on button "Show me all bags" at bounding box center [506, 225] width 70 height 13
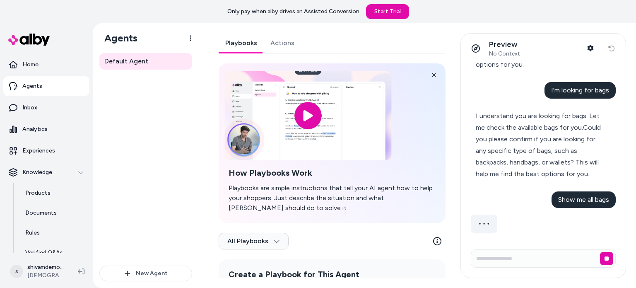
scroll to position [82, 0]
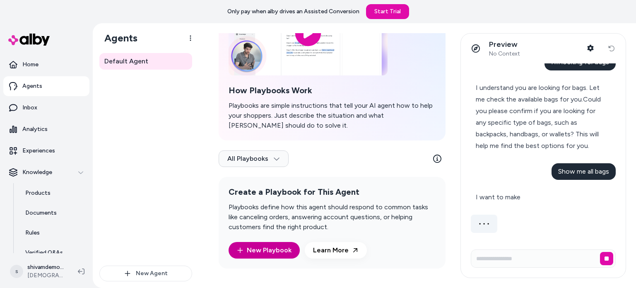
click at [275, 258] on button "New Playbook" at bounding box center [263, 250] width 71 height 17
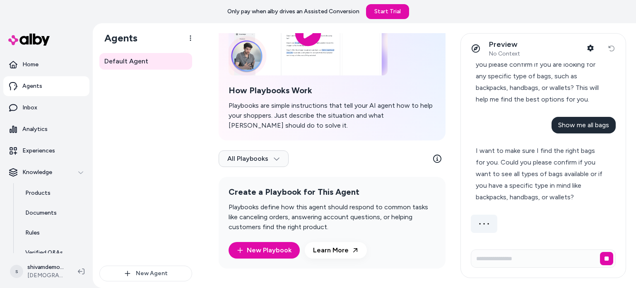
scroll to position [261, 0]
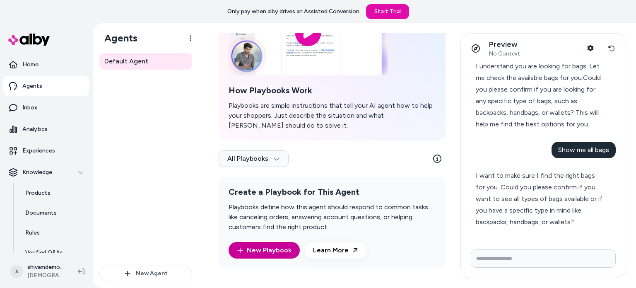
click at [278, 245] on link "New Playbook" at bounding box center [264, 250] width 55 height 10
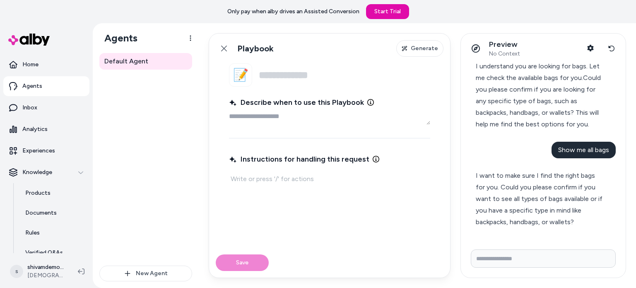
click at [278, 245] on html "Only pay when alby drives an Assisted Conversion Start Trial Home Agents Inbox …" at bounding box center [318, 144] width 636 height 288
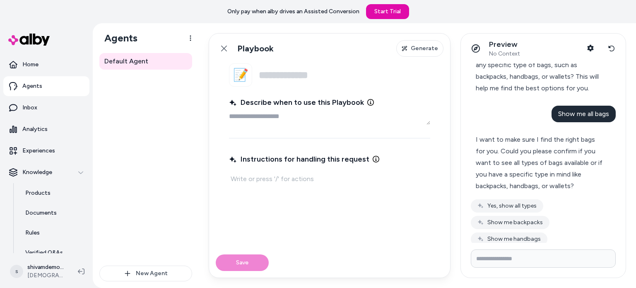
click at [269, 119] on textarea "Describe when to use this Playbook" at bounding box center [329, 116] width 201 height 17
type textarea "*"
type textarea "**"
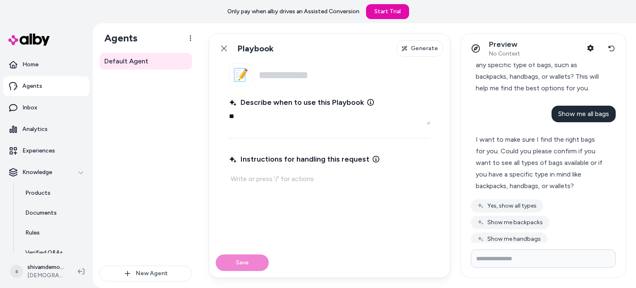
type textarea "*"
type textarea "***"
type textarea "*"
type textarea "****"
type textarea "*"
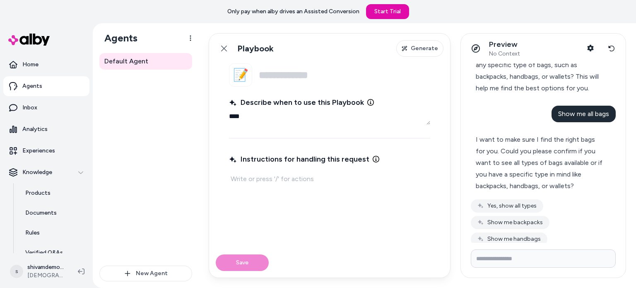
type textarea "*****"
type textarea "*"
type textarea "******"
type textarea "*"
type textarea "*******"
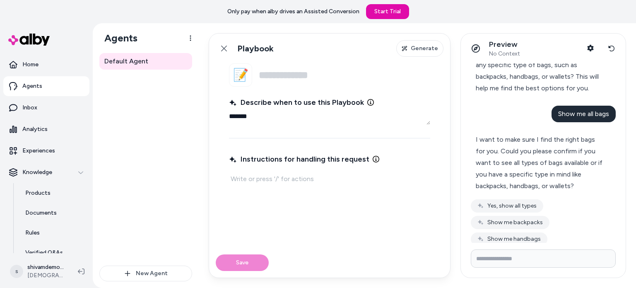
type textarea "*"
type textarea "********"
type textarea "*"
type textarea "*********"
type textarea "*"
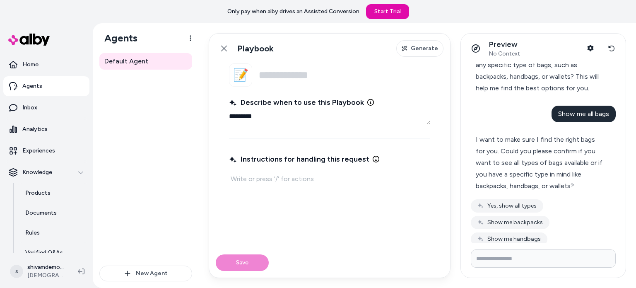
type textarea "*********"
type textarea "*"
type textarea "**********"
type textarea "*"
type textarea "**********"
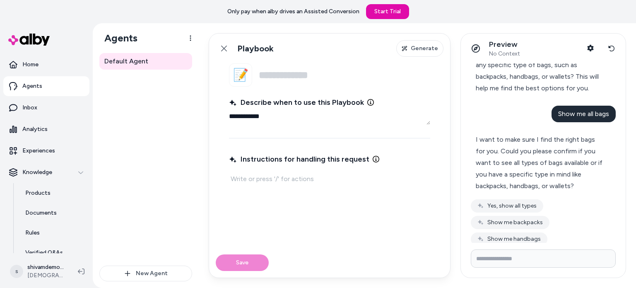
type textarea "*"
type textarea "**********"
type textarea "*"
type textarea "**********"
type textarea "*"
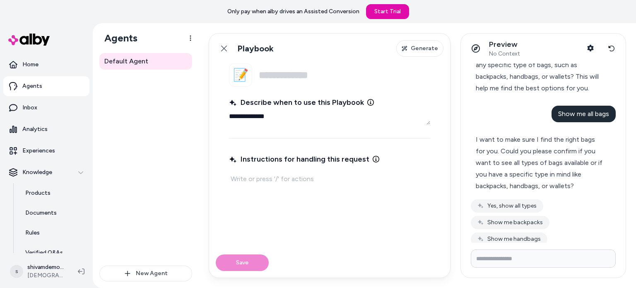
type textarea "**********"
type textarea "*"
type textarea "**********"
type textarea "*"
type textarea "**********"
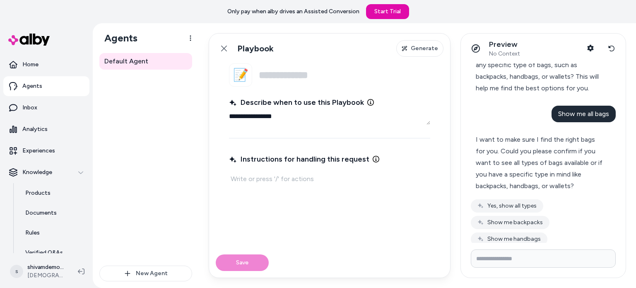
type textarea "*"
type textarea "**********"
type textarea "*"
type textarea "**********"
type textarea "*"
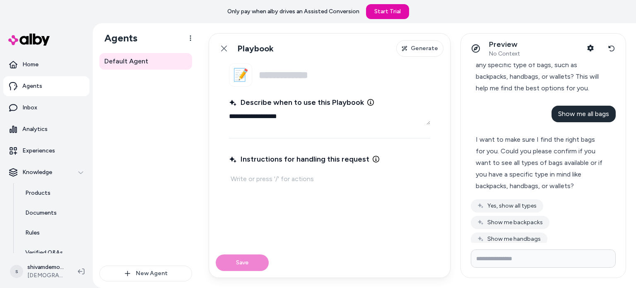
type textarea "**********"
type textarea "*"
type textarea "**********"
type textarea "*"
type textarea "**********"
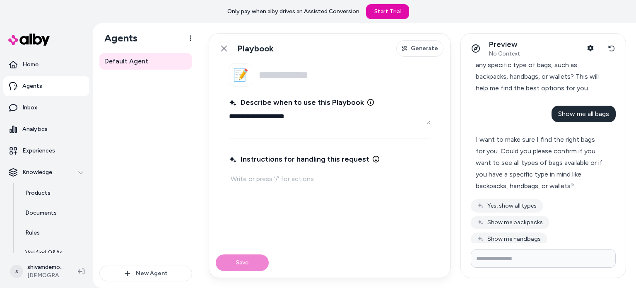
type textarea "*"
type textarea "**********"
type textarea "*"
type textarea "**********"
type textarea "*"
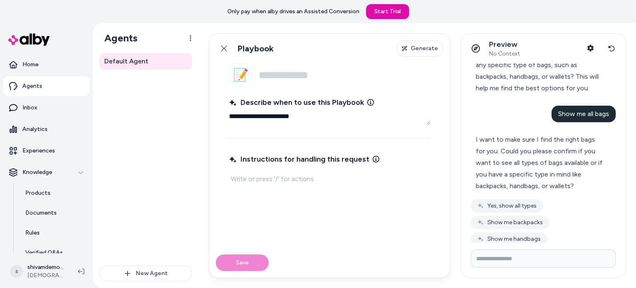
type textarea "**********"
type textarea "*"
type textarea "**********"
type textarea "*"
type textarea "**********"
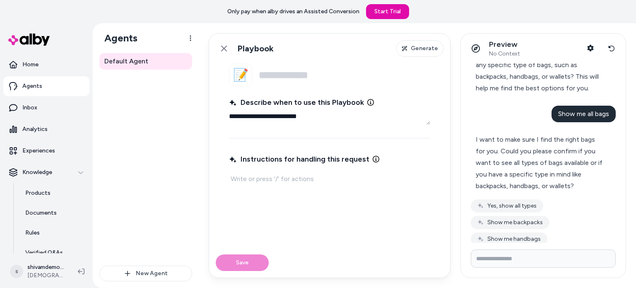
type textarea "*"
type textarea "**********"
type textarea "*"
type textarea "**********"
click at [268, 81] on input "Name" at bounding box center [344, 74] width 171 height 23
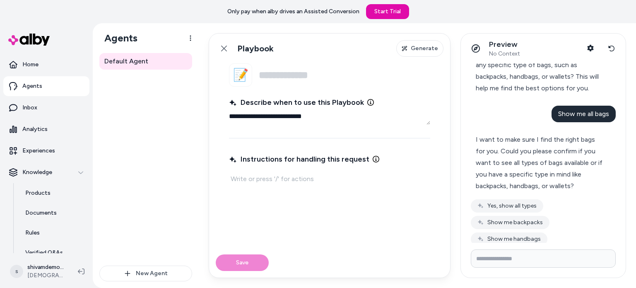
type textarea "*"
type input "**********"
click at [349, 114] on textarea "**********" at bounding box center [329, 116] width 201 height 17
click at [320, 178] on p at bounding box center [330, 179] width 198 height 12
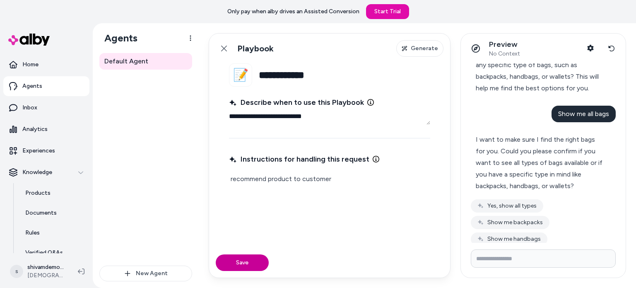
click at [234, 264] on button "Save" at bounding box center [242, 262] width 53 height 17
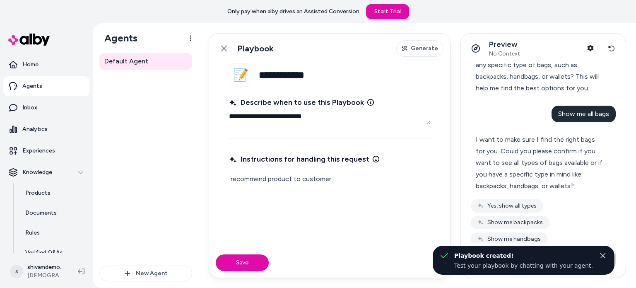
type textarea "*"
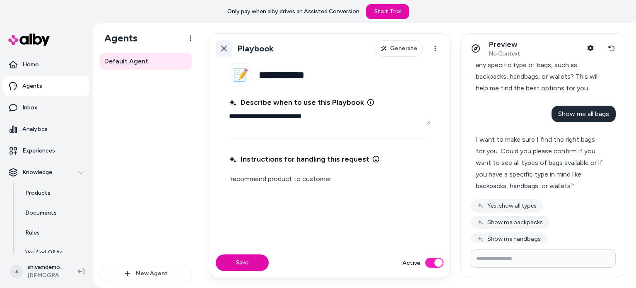
click at [224, 49] on icon at bounding box center [224, 48] width 7 height 7
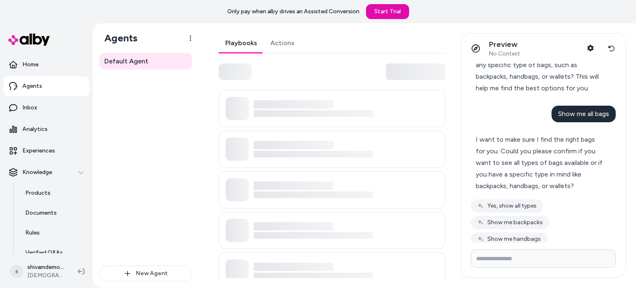
click at [224, 49] on html "Only pay when alby drives an Assisted Conversion Start Trial Home Agents Inbox …" at bounding box center [318, 144] width 636 height 288
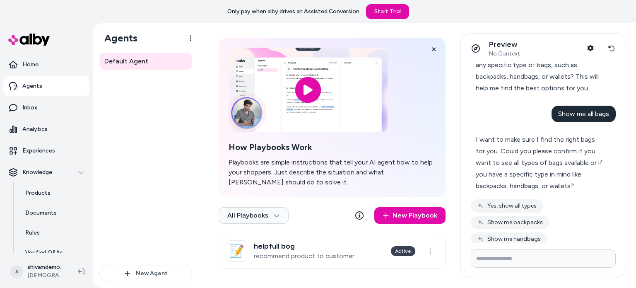
scroll to position [25, 0]
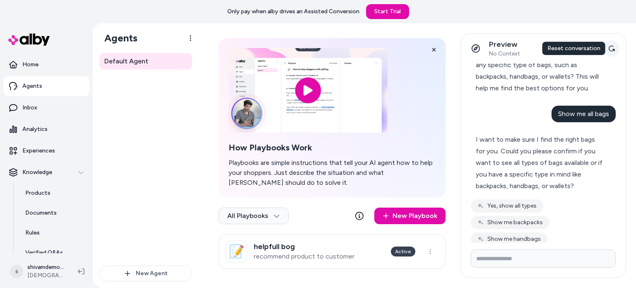
click at [613, 52] on button "Reset conversation" at bounding box center [610, 48] width 15 height 17
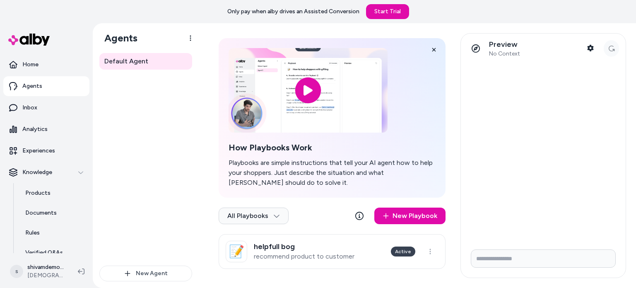
scroll to position [0, 0]
click at [522, 264] on input "Write your prompt here" at bounding box center [543, 258] width 145 height 18
type input "**********"
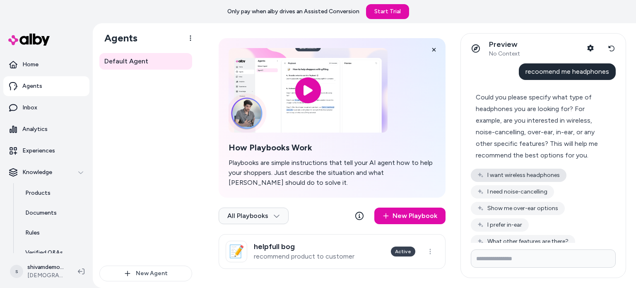
click at [506, 178] on button "I want wireless headphones" at bounding box center [519, 174] width 96 height 13
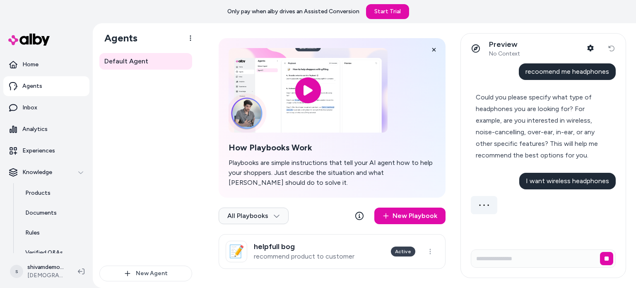
scroll to position [26, 0]
click at [426, 260] on link "📝 helpfull bog recommend product to customer Active" at bounding box center [332, 250] width 227 height 35
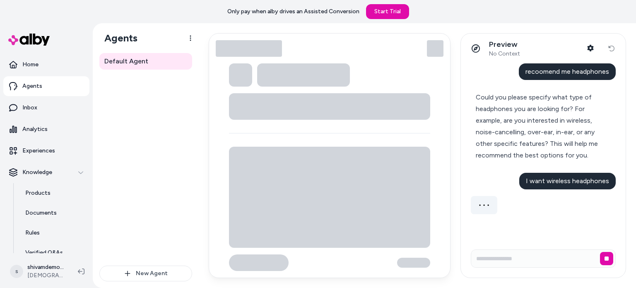
type textarea "*"
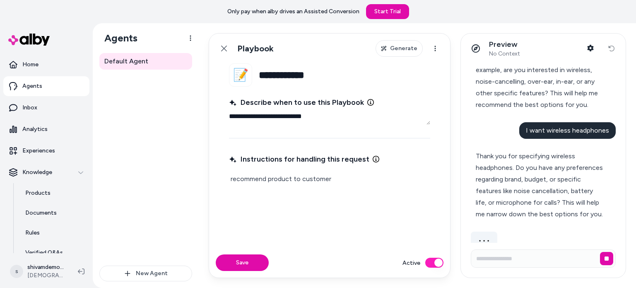
scroll to position [54, 0]
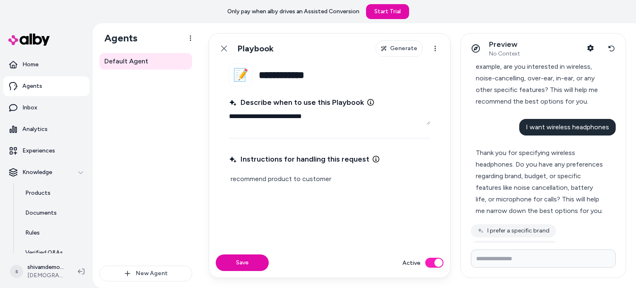
click at [435, 59] on div "Back Playbook Generate Actions" at bounding box center [329, 49] width 241 height 30
click at [435, 57] on div "Back Playbook Generate Actions" at bounding box center [329, 49] width 241 height 30
click at [435, 51] on html "**********" at bounding box center [318, 144] width 636 height 288
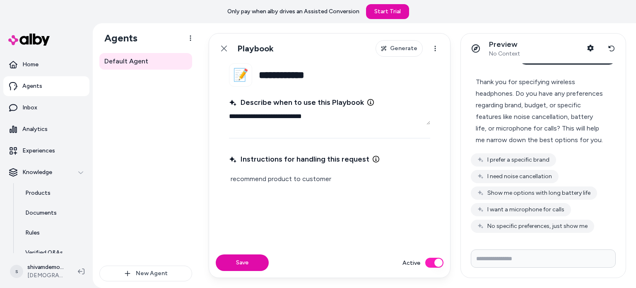
scroll to position [0, 0]
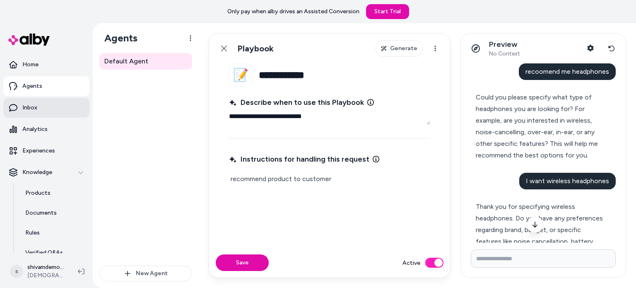
click at [23, 104] on p "Inbox" at bounding box center [29, 107] width 15 height 8
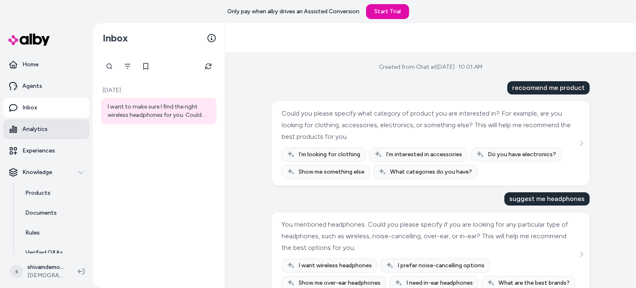
click at [32, 131] on p "Analytics" at bounding box center [34, 129] width 25 height 8
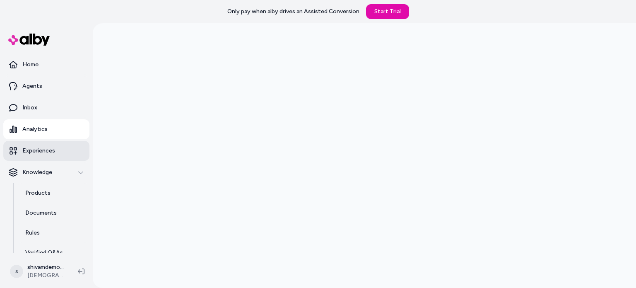
click at [34, 150] on p "Experiences" at bounding box center [38, 151] width 33 height 8
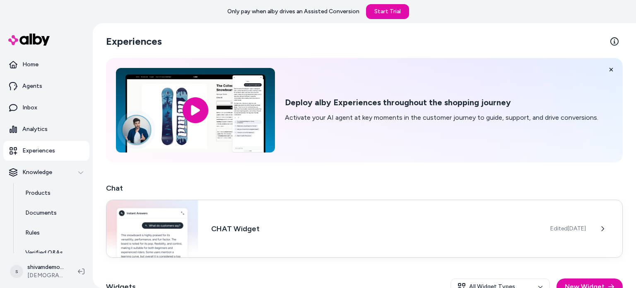
scroll to position [87, 0]
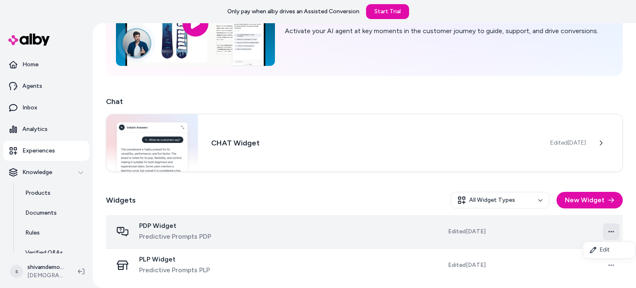
click at [610, 226] on html "Only pay when alby drives an Assisted Conversion Start Trial Home Agents Inbox …" at bounding box center [318, 144] width 636 height 288
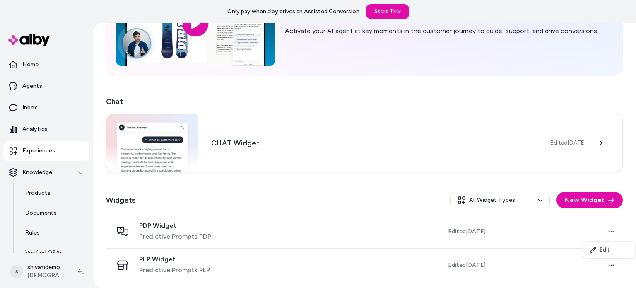
click at [611, 262] on html "Only pay when alby drives an Assisted Conversion Start Trial Home Agents Inbox …" at bounding box center [318, 144] width 636 height 288
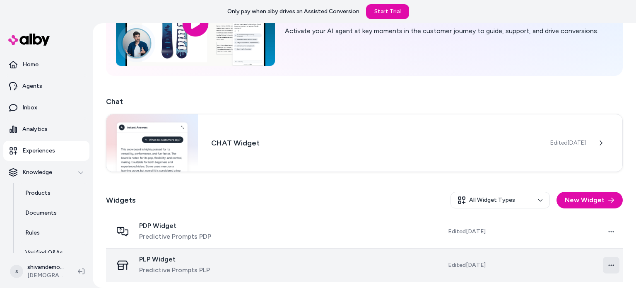
click at [610, 265] on html "Only pay when alby drives an Assisted Conversion Start Trial Home Agents Inbox …" at bounding box center [318, 144] width 636 height 288
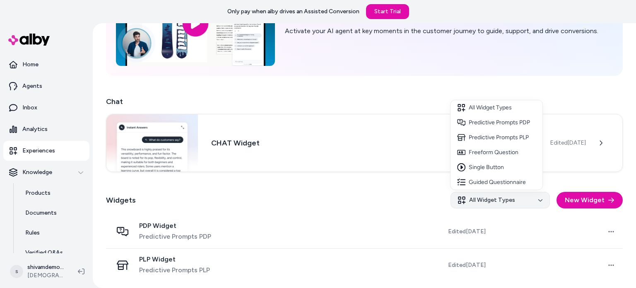
click at [541, 192] on html "Only pay when alby drives an Assisted Conversion Start Trial Home Agents Inbox …" at bounding box center [318, 144] width 636 height 288
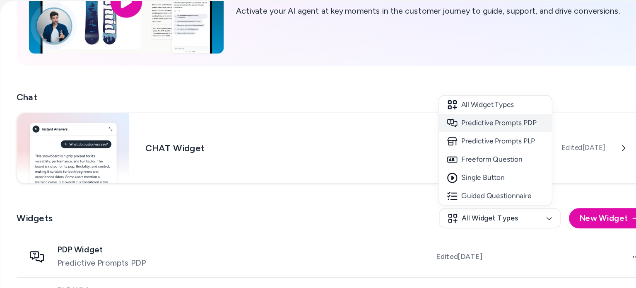
click at [502, 120] on div "Predictive Prompts PDP" at bounding box center [496, 122] width 92 height 15
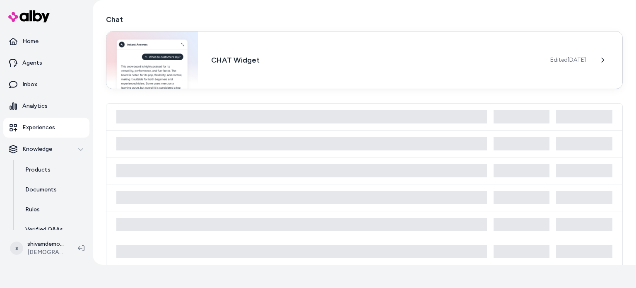
scroll to position [115, 0]
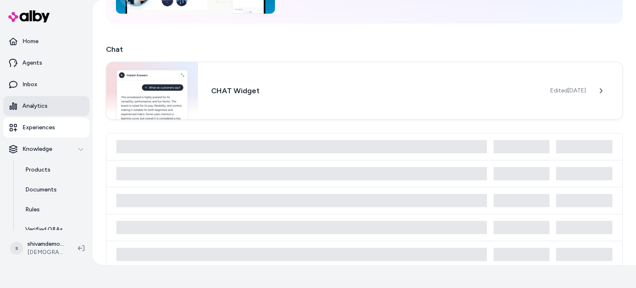
click at [58, 107] on link "Analytics" at bounding box center [46, 106] width 86 height 20
click at [220, 107] on div "CHAT Widget Edited Aug 22, 2025" at bounding box center [364, 90] width 517 height 58
click at [602, 94] on button at bounding box center [602, 90] width 17 height 17
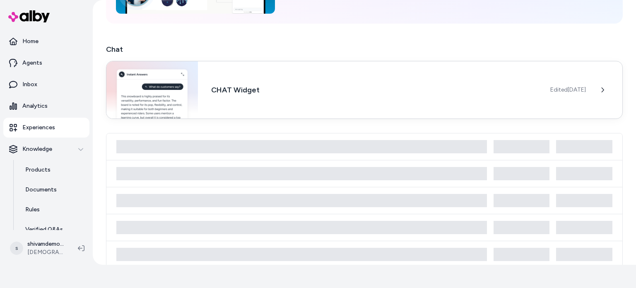
click at [512, 91] on h3 "CHAT Widget" at bounding box center [374, 90] width 326 height 12
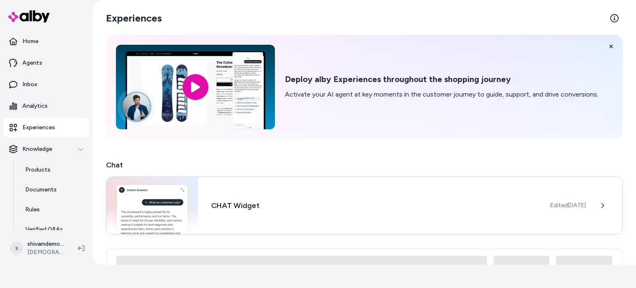
click at [181, 201] on img at bounding box center [151, 205] width 91 height 57
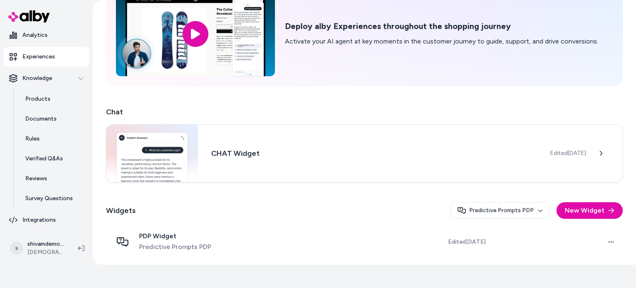
scroll to position [54, 0]
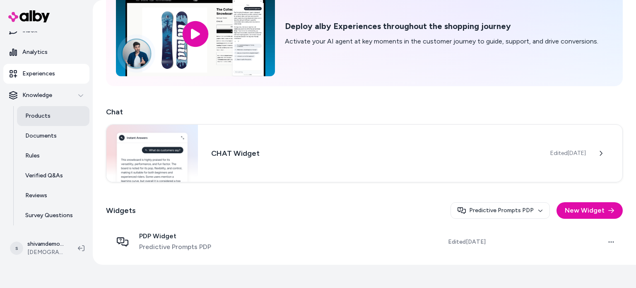
click at [56, 109] on link "Products" at bounding box center [53, 116] width 72 height 20
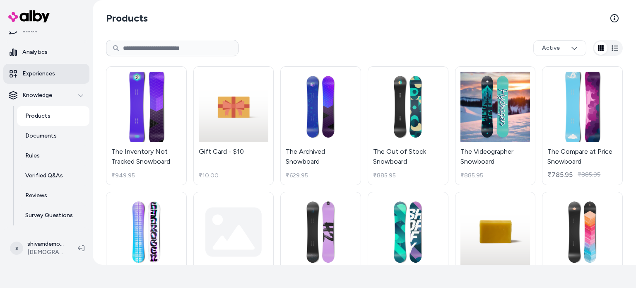
click at [50, 70] on p "Experiences" at bounding box center [38, 74] width 33 height 8
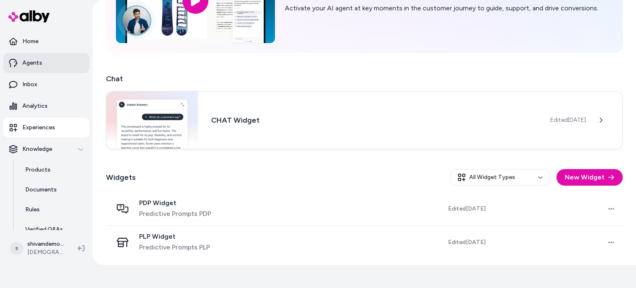
click at [60, 67] on link "Agents" at bounding box center [46, 63] width 86 height 20
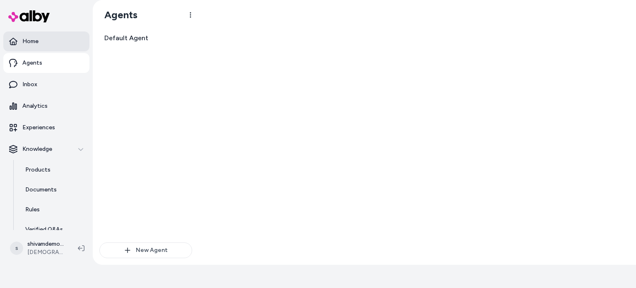
click at [60, 46] on link "Home" at bounding box center [46, 41] width 86 height 20
click at [58, 60] on link "Agents" at bounding box center [46, 63] width 86 height 20
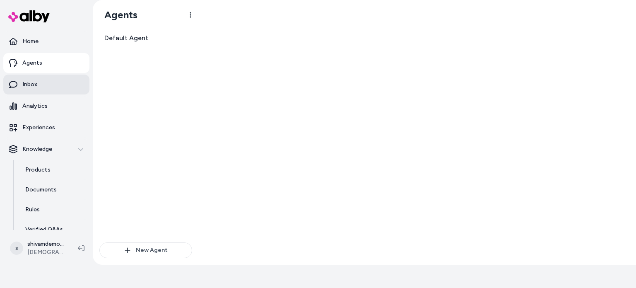
click at [58, 78] on link "Inbox" at bounding box center [46, 85] width 86 height 20
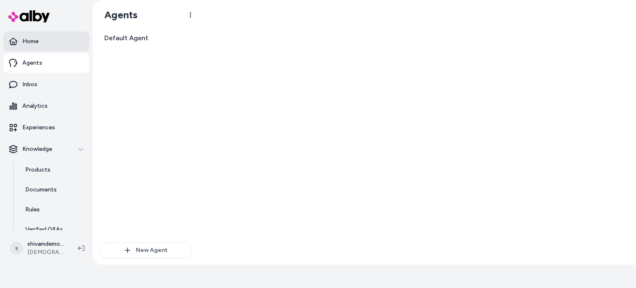
click at [33, 41] on p "Home" at bounding box center [30, 41] width 16 height 8
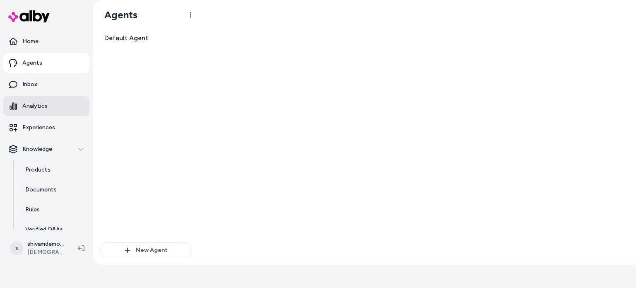
click at [46, 104] on p "Analytics" at bounding box center [34, 106] width 25 height 8
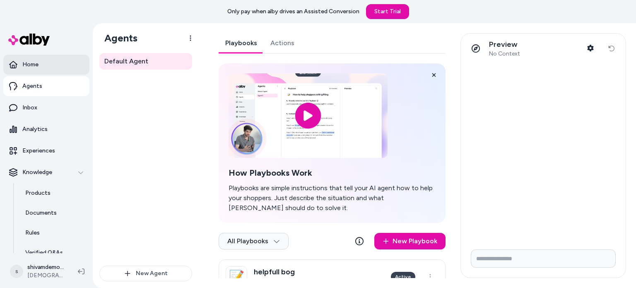
click at [51, 65] on link "Home" at bounding box center [46, 65] width 86 height 20
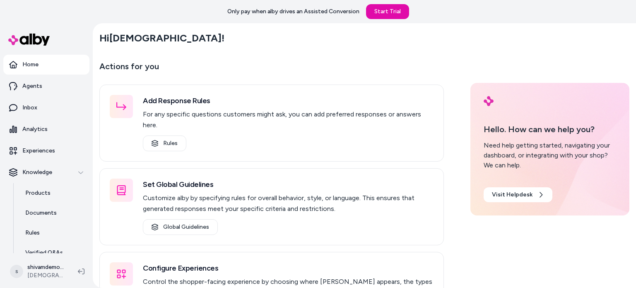
scroll to position [37, 0]
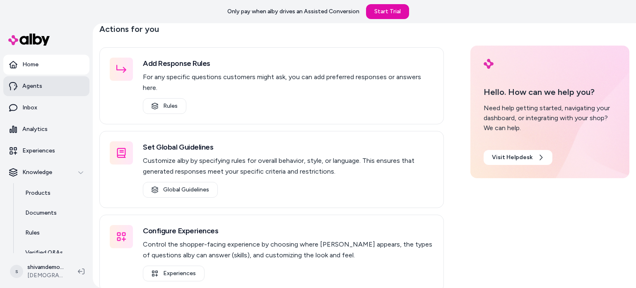
click at [59, 95] on link "Agents" at bounding box center [46, 86] width 86 height 20
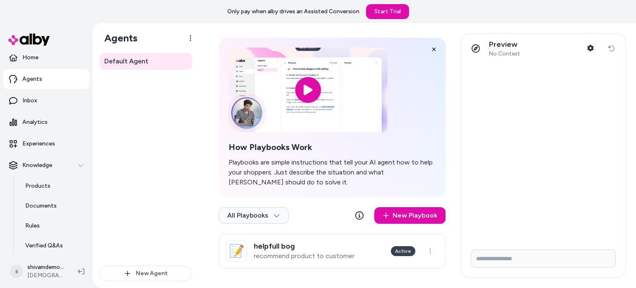
scroll to position [7, 0]
click at [78, 165] on icon "button" at bounding box center [81, 166] width 6 height 6
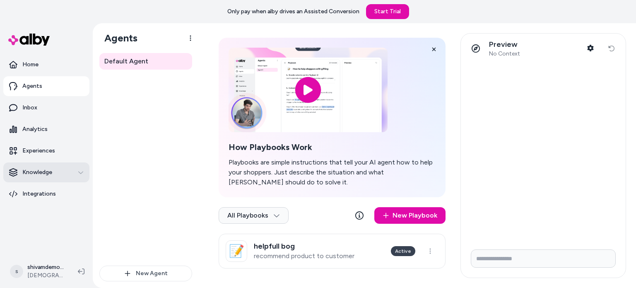
click at [82, 175] on icon "button" at bounding box center [81, 172] width 6 height 6
click at [82, 175] on button "Knowledge" at bounding box center [46, 172] width 86 height 20
click at [43, 180] on button "Knowledge" at bounding box center [46, 172] width 86 height 20
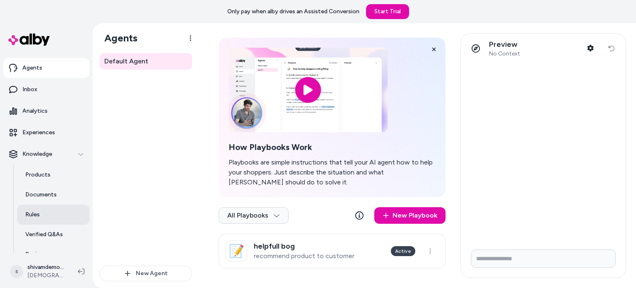
scroll to position [71, 0]
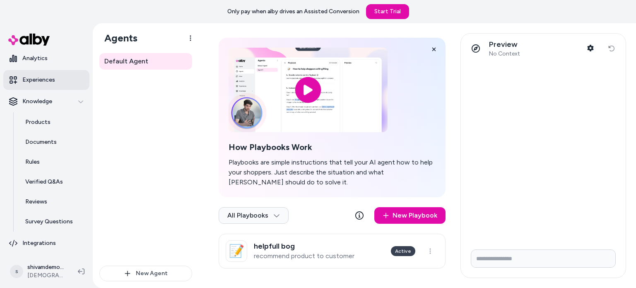
click at [61, 76] on link "Experiences" at bounding box center [46, 80] width 86 height 20
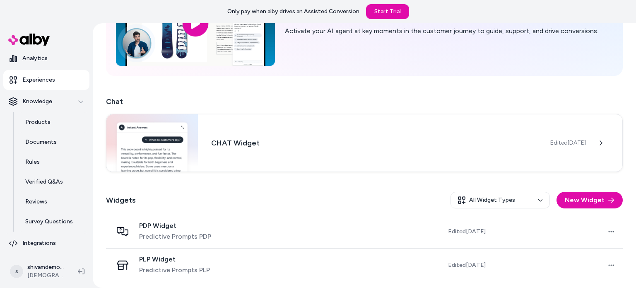
scroll to position [86, 0]
click at [243, 162] on div "CHAT Widget Edited [DATE]" at bounding box center [364, 142] width 517 height 58
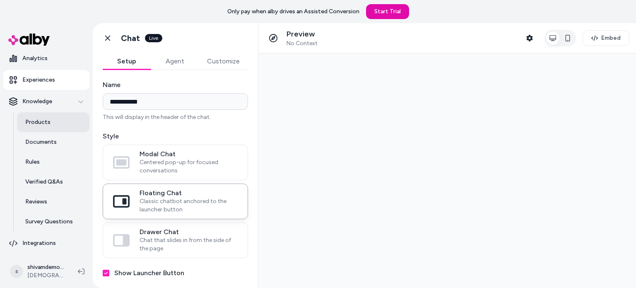
click at [34, 129] on link "Products" at bounding box center [53, 122] width 72 height 20
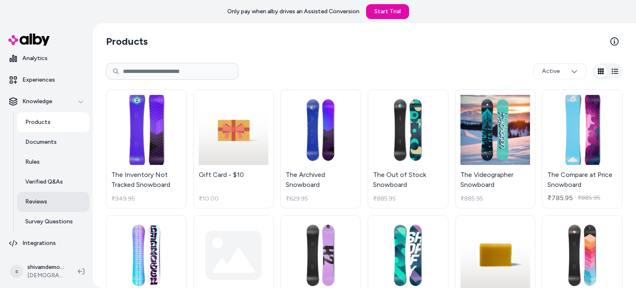
click at [68, 198] on link "Reviews" at bounding box center [53, 202] width 72 height 20
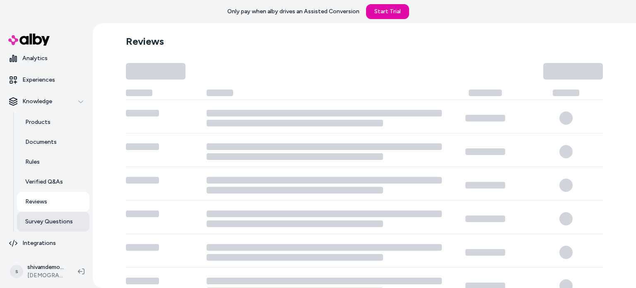
click at [69, 219] on p "Survey Questions" at bounding box center [49, 221] width 48 height 8
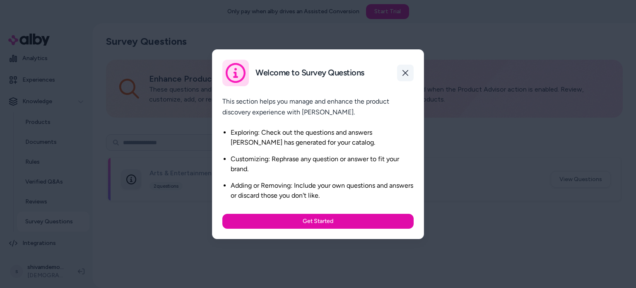
click at [408, 71] on icon "button" at bounding box center [405, 73] width 7 height 7
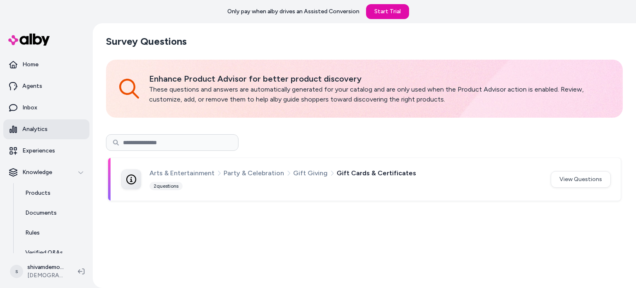
click at [53, 127] on link "Analytics" at bounding box center [46, 129] width 86 height 20
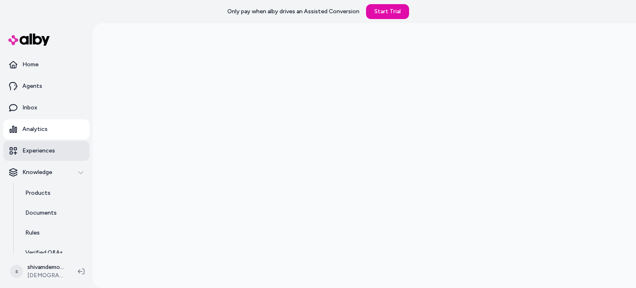
click at [34, 151] on p "Experiences" at bounding box center [38, 151] width 33 height 8
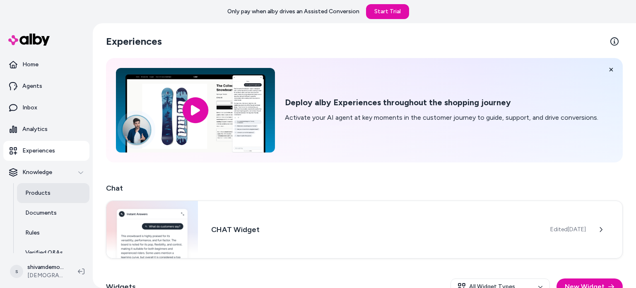
click at [69, 189] on link "Products" at bounding box center [53, 193] width 72 height 20
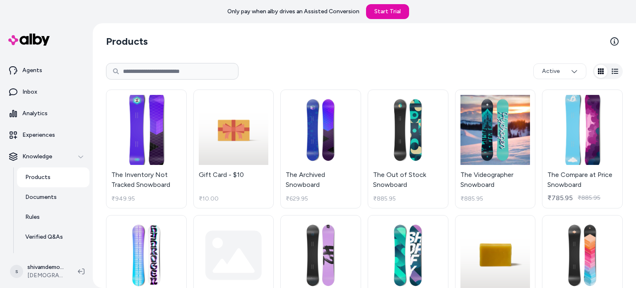
scroll to position [25, 0]
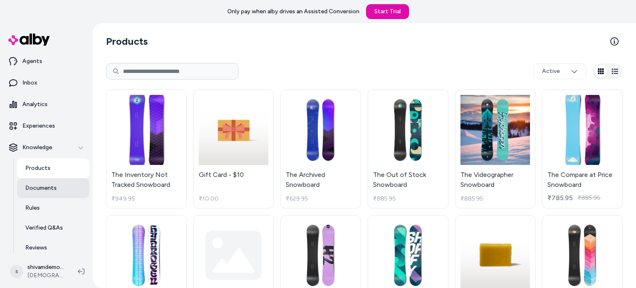
click at [68, 191] on link "Documents" at bounding box center [53, 188] width 72 height 20
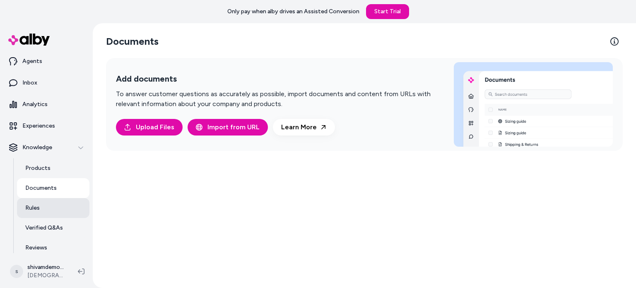
click at [59, 200] on link "Rules" at bounding box center [53, 208] width 72 height 20
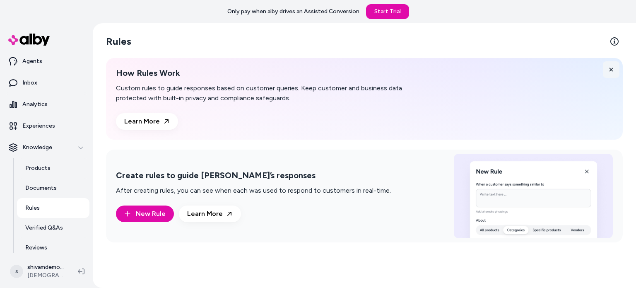
click at [615, 70] on button at bounding box center [611, 69] width 17 height 17
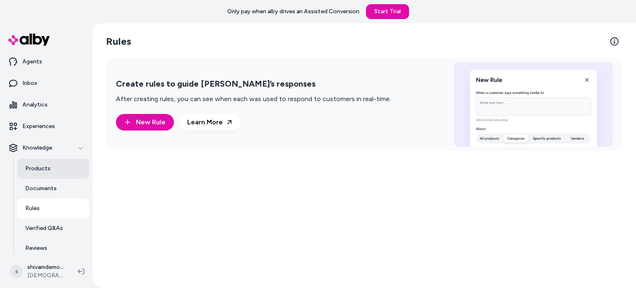
scroll to position [22, 0]
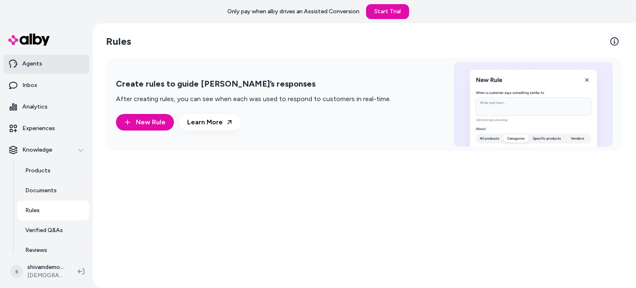
click at [53, 65] on link "Agents" at bounding box center [46, 64] width 86 height 20
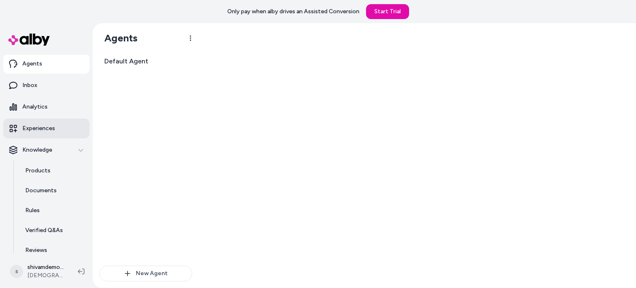
click at [58, 129] on link "Experiences" at bounding box center [46, 128] width 86 height 20
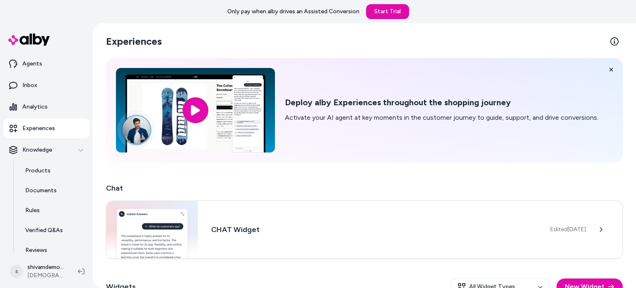
scroll to position [67, 0]
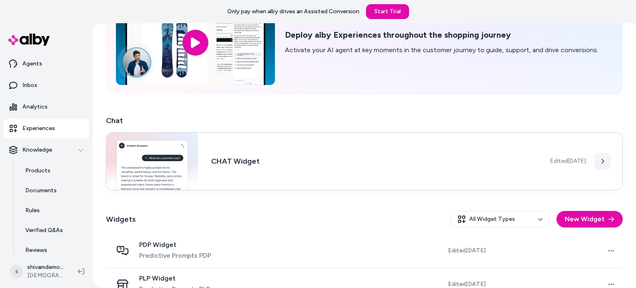
click at [600, 154] on button at bounding box center [602, 161] width 17 height 17
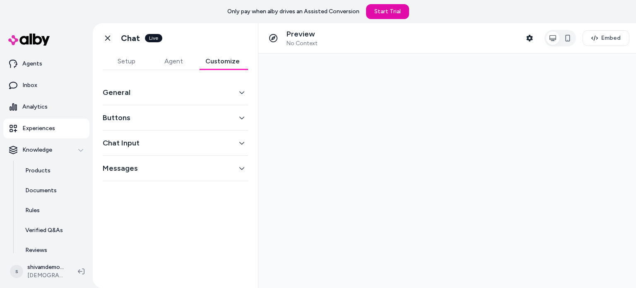
click at [219, 63] on button "Customize" at bounding box center [222, 61] width 51 height 17
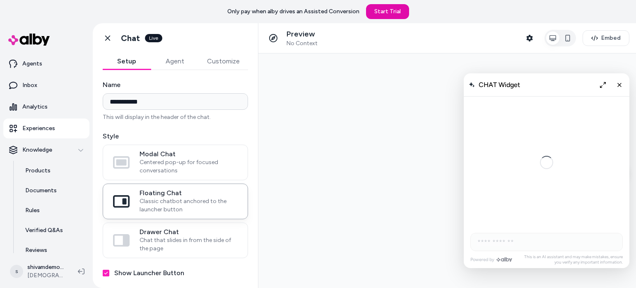
click at [129, 59] on button "Setup" at bounding box center [127, 61] width 48 height 17
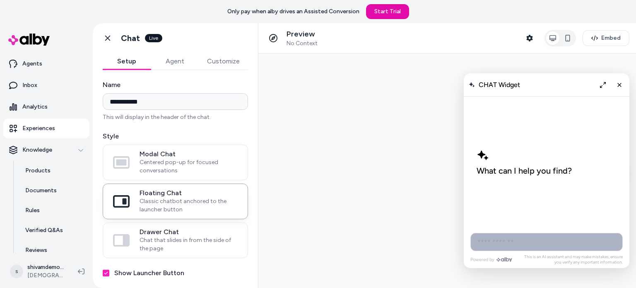
click at [580, 245] on input "AI Shopping Assistant" at bounding box center [546, 242] width 152 height 18
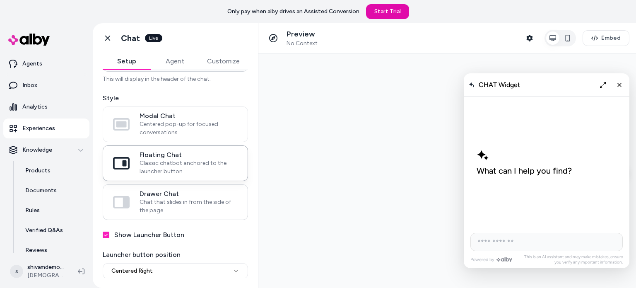
click at [161, 205] on span "Chat that slides in from the side of the page" at bounding box center [188, 206] width 98 height 17
click at [0, 0] on button "Drawer Chat Chat that slides in from the side of the page" at bounding box center [0, 0] width 0 height 0
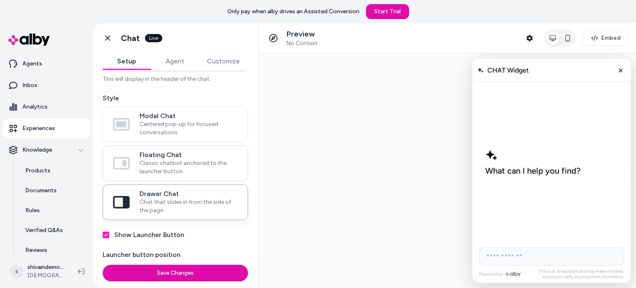
click at [168, 165] on span "Classic chatbot anchored to the launcher button" at bounding box center [188, 167] width 98 height 17
click at [0, 0] on button "Floating Chat Classic chatbot anchored to the launcher button" at bounding box center [0, 0] width 0 height 0
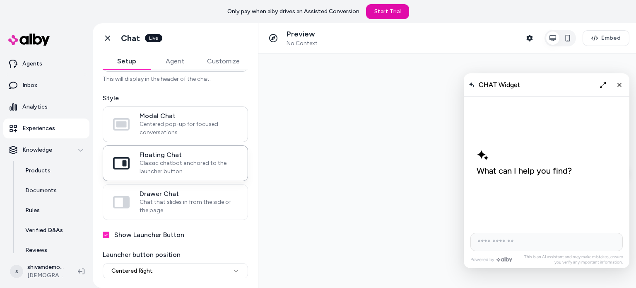
click at [166, 136] on span "Centered pop-up for focused conversations" at bounding box center [188, 128] width 98 height 17
click at [0, 0] on button "Modal Chat Centered pop-up for focused conversations" at bounding box center [0, 0] width 0 height 0
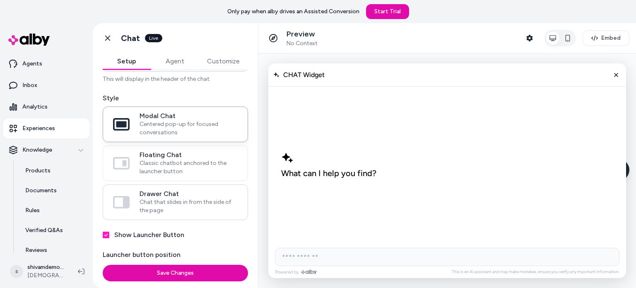
click at [180, 204] on span "Chat that slides in from the side of the page" at bounding box center [188, 206] width 98 height 17
click at [0, 0] on button "Drawer Chat Chat that slides in from the side of the page" at bounding box center [0, 0] width 0 height 0
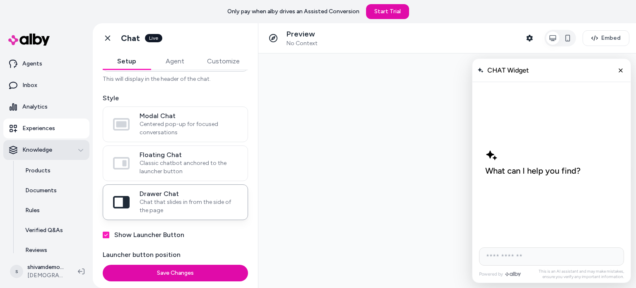
click at [65, 147] on div "Knowledge" at bounding box center [46, 150] width 75 height 8
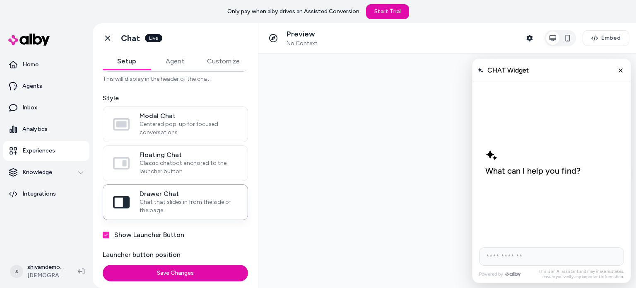
drag, startPoint x: 323, startPoint y: 201, endPoint x: 280, endPoint y: 178, distance: 48.9
click at [280, 178] on div at bounding box center [446, 170] width 377 height 234
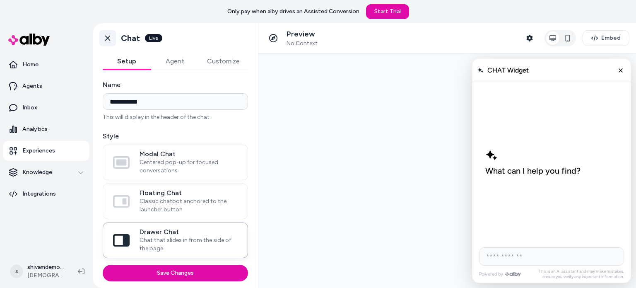
click at [111, 39] on icon at bounding box center [107, 38] width 8 height 8
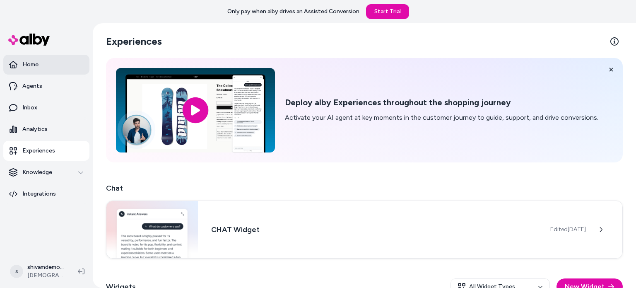
click at [70, 61] on link "Home" at bounding box center [46, 65] width 86 height 20
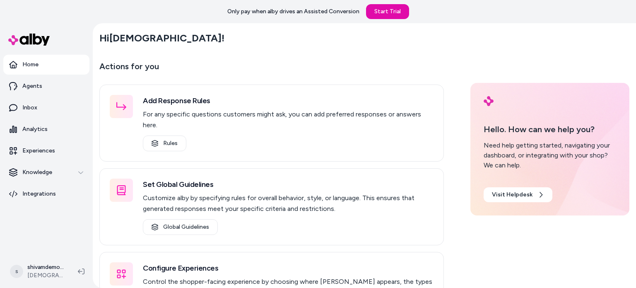
scroll to position [37, 0]
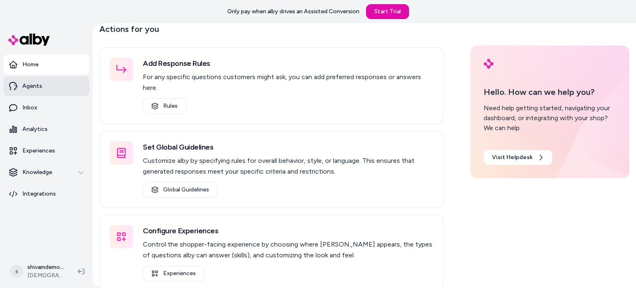
click at [68, 76] on link "Agents" at bounding box center [46, 86] width 86 height 20
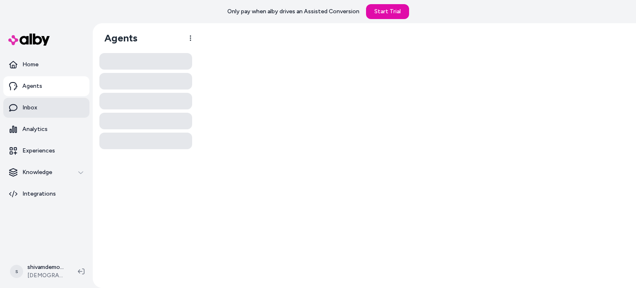
click at [66, 110] on link "Inbox" at bounding box center [46, 108] width 86 height 20
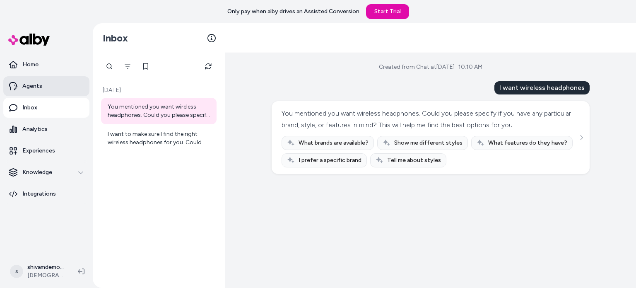
click at [43, 88] on link "Agents" at bounding box center [46, 86] width 86 height 20
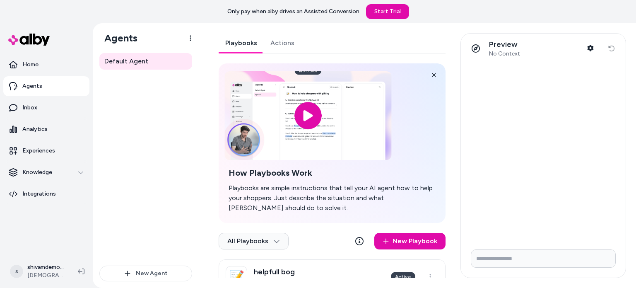
click at [309, 123] on input "image" at bounding box center [307, 115] width 167 height 89
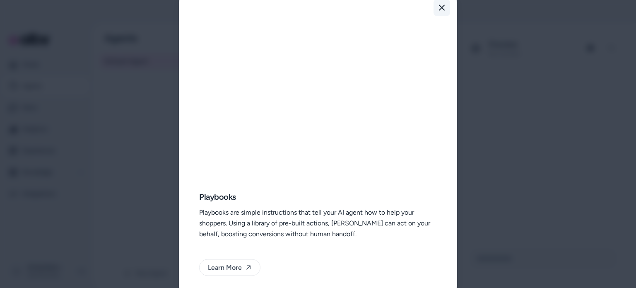
click at [440, 7] on icon "button" at bounding box center [441, 7] width 7 height 7
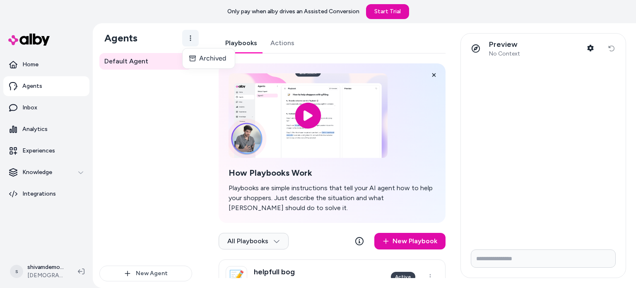
click at [195, 44] on html "Only pay when alby drives an Assisted Conversion Start Trial Home Agents Inbox …" at bounding box center [318, 144] width 636 height 288
click at [158, 173] on html "Only pay when alby drives an Assisted Conversion Start Trial Home Agents Inbox …" at bounding box center [318, 144] width 636 height 288
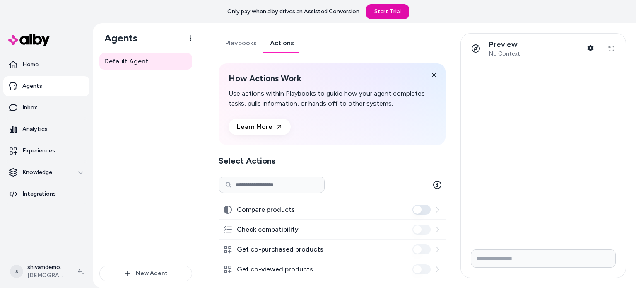
click at [277, 48] on link "Actions" at bounding box center [281, 43] width 37 height 20
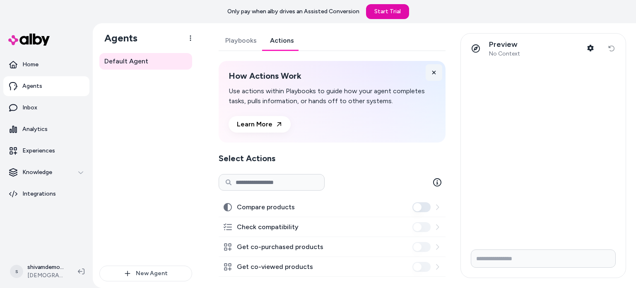
click at [431, 72] on icon at bounding box center [434, 73] width 6 height 6
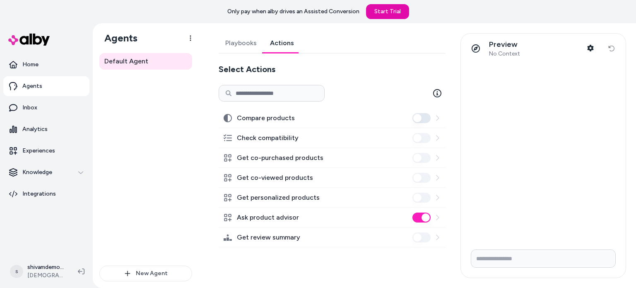
scroll to position [0, 0]
click at [393, 16] on link "Start Trial" at bounding box center [387, 11] width 43 height 15
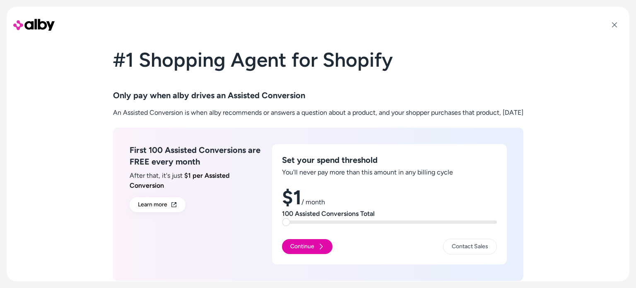
scroll to position [43, 0]
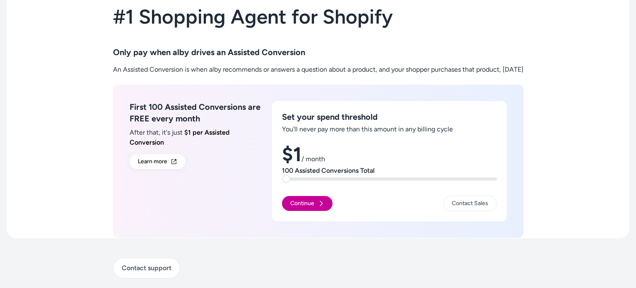
click at [285, 197] on button "Continue" at bounding box center [307, 203] width 50 height 15
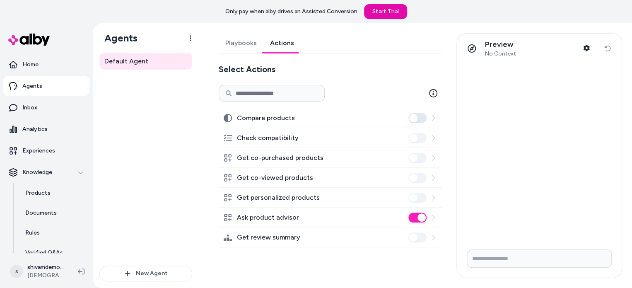
click at [609, 49] on div "Preview No Context Shopper Context Reset conversation" at bounding box center [539, 49] width 165 height 30
click at [155, 275] on button "New Agent" at bounding box center [145, 273] width 93 height 16
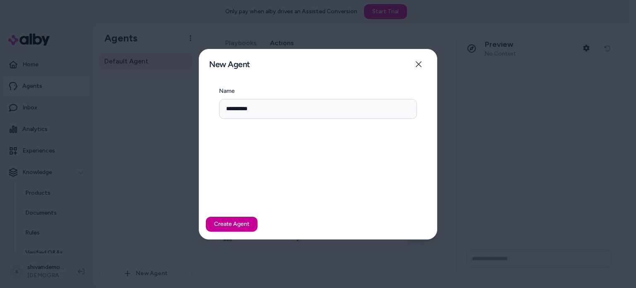
type input "**********"
click at [228, 229] on button "Create Agent" at bounding box center [232, 223] width 52 height 15
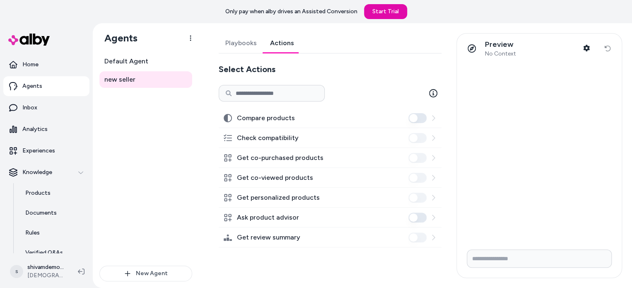
click at [282, 46] on link "Actions" at bounding box center [281, 43] width 37 height 20
click at [418, 118] on button "Compare products" at bounding box center [417, 118] width 18 height 10
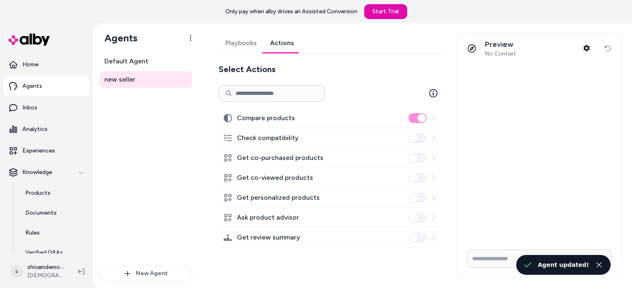
click at [418, 210] on div "Ask product advisor" at bounding box center [330, 217] width 223 height 20
click at [422, 116] on button "Compare products" at bounding box center [417, 118] width 18 height 10
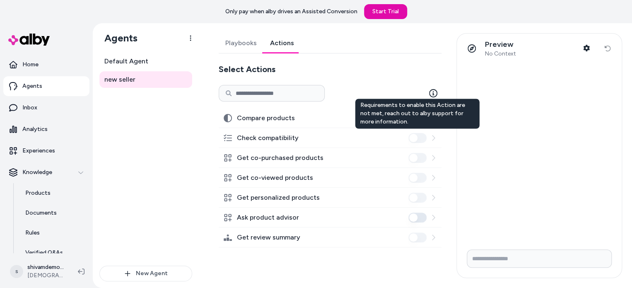
click at [413, 120] on div "Requirements to enable this Action are not met, reach out to alby support for m…" at bounding box center [417, 114] width 124 height 30
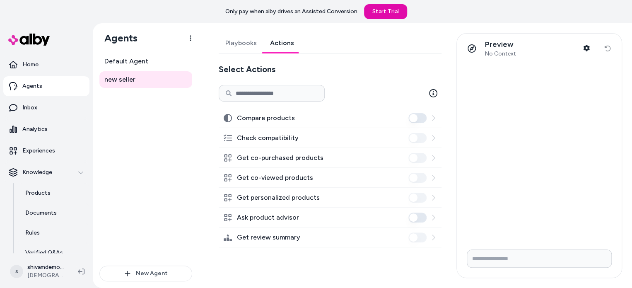
click at [414, 120] on button "Compare products" at bounding box center [417, 118] width 18 height 10
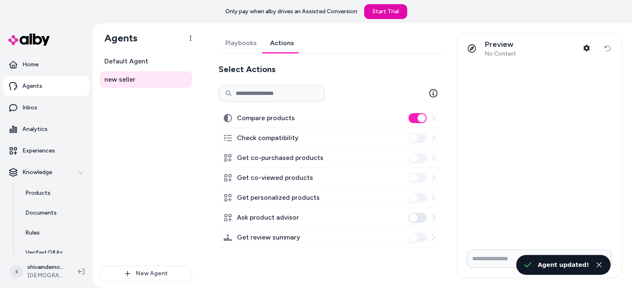
click at [363, 80] on div "Select Actions Compare products Check compatibility Get co-purchased products G…" at bounding box center [330, 155] width 223 height 184
click at [415, 117] on button "Compare products" at bounding box center [417, 118] width 18 height 10
click at [412, 120] on button "Compare products" at bounding box center [417, 118] width 18 height 10
click at [415, 220] on button "Ask product advisor" at bounding box center [417, 217] width 18 height 10
click at [509, 262] on input "Write your prompt here" at bounding box center [538, 258] width 145 height 18
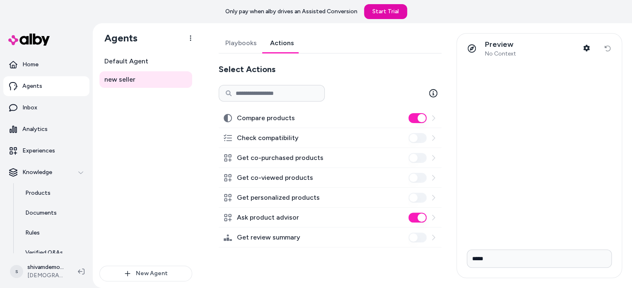
type input "******"
type input "**********"
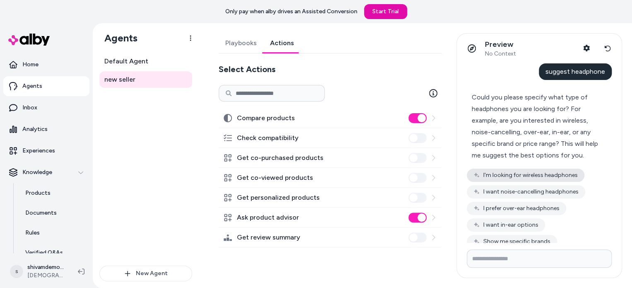
click at [524, 174] on button "I'm looking for wireless headphones" at bounding box center [525, 174] width 118 height 13
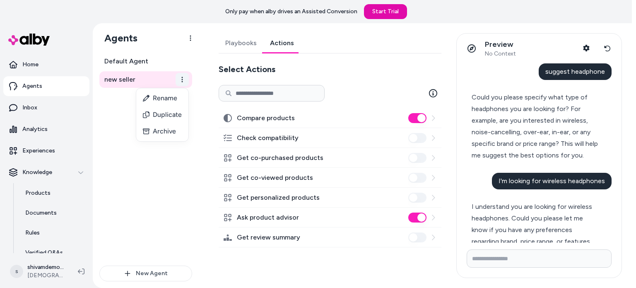
click at [183, 79] on html "Only pay when alby drives an Assisted Conversion Start Trial Home Agents Inbox …" at bounding box center [318, 155] width 636 height 311
click at [48, 68] on html "Only pay when alby drives an Assisted Conversion Start Trial Home Agents Inbox …" at bounding box center [318, 155] width 636 height 311
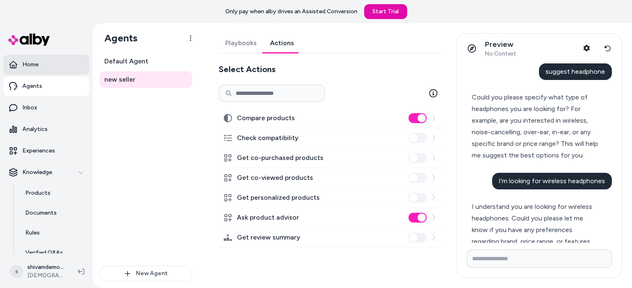
click at [48, 68] on link "Home" at bounding box center [46, 65] width 86 height 20
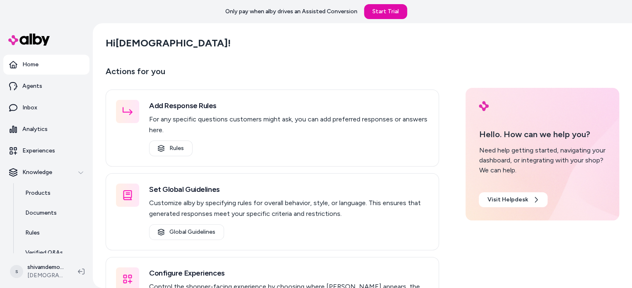
click at [79, 18] on div "Only pay when [PERSON_NAME] drives an Assisted Conversion Start Trial" at bounding box center [316, 11] width 632 height 23
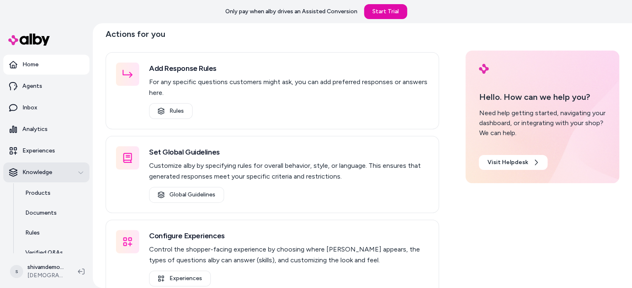
click at [77, 175] on div "Knowledge" at bounding box center [46, 172] width 75 height 8
click at [69, 230] on nav "Home Agents Inbox Analytics Experiences Knowledge Integrations" at bounding box center [46, 154] width 86 height 198
